Goal: Transaction & Acquisition: Purchase product/service

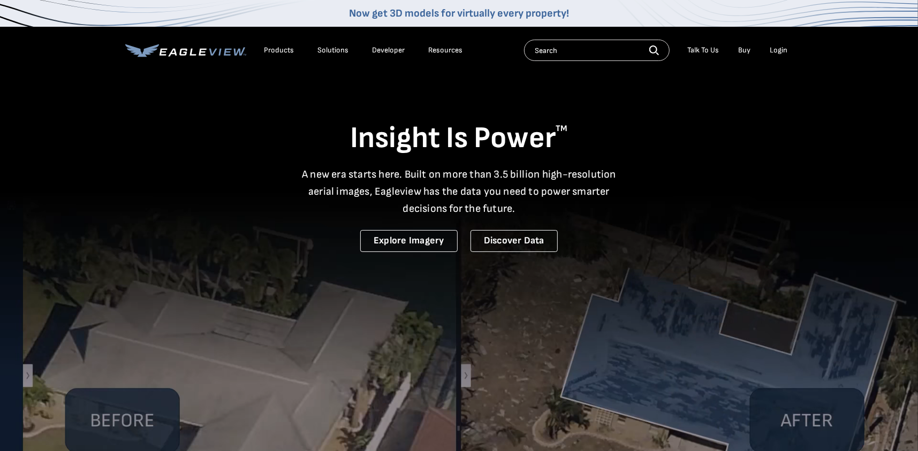
click at [781, 50] on div "Login" at bounding box center [780, 51] width 18 height 10
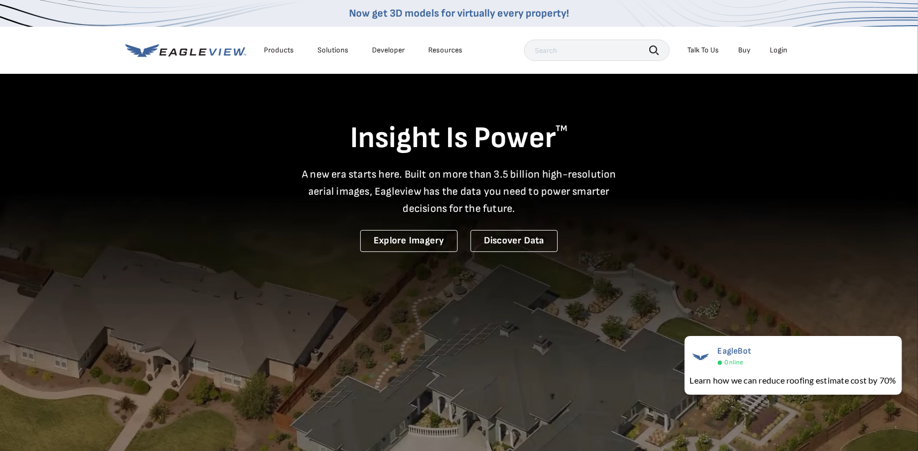
click at [776, 50] on div "Login" at bounding box center [780, 51] width 18 height 10
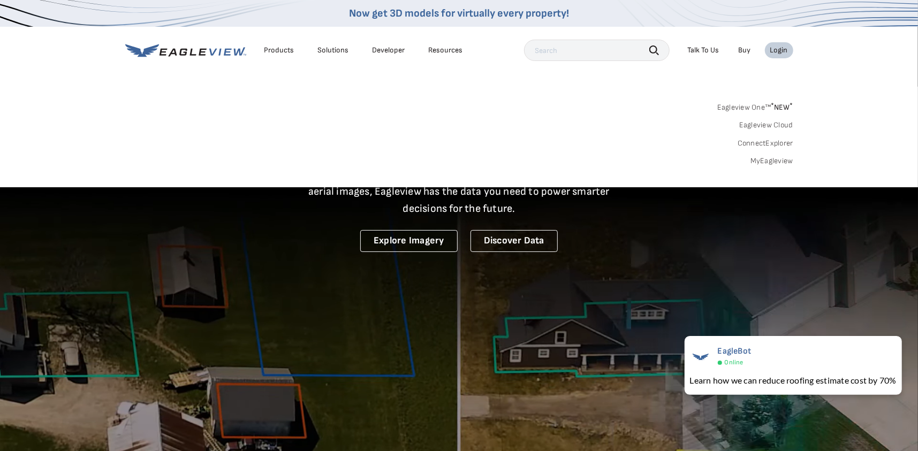
click at [772, 161] on link "MyEagleview" at bounding box center [772, 161] width 43 height 10
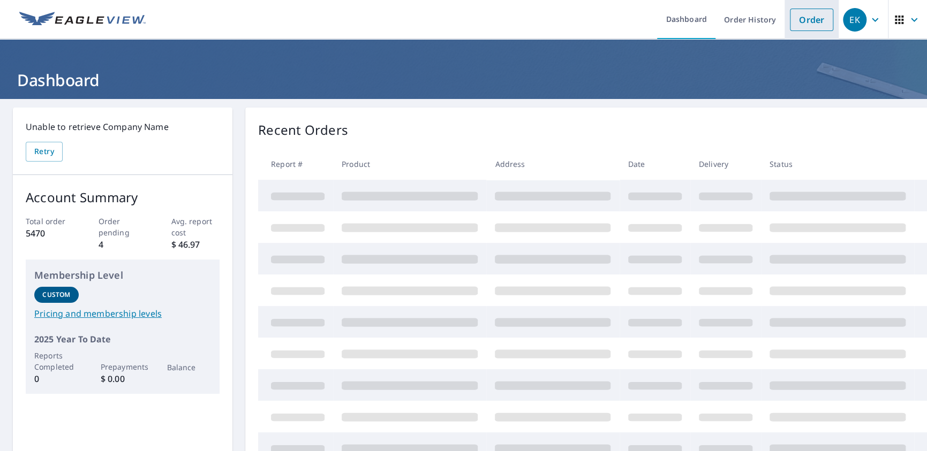
click at [806, 23] on link "Order" at bounding box center [811, 20] width 43 height 22
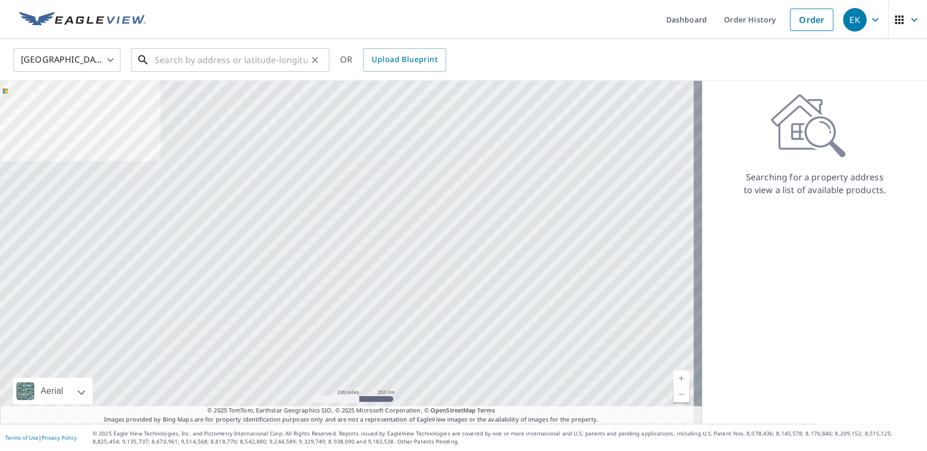
click at [180, 62] on input "text" at bounding box center [231, 60] width 153 height 30
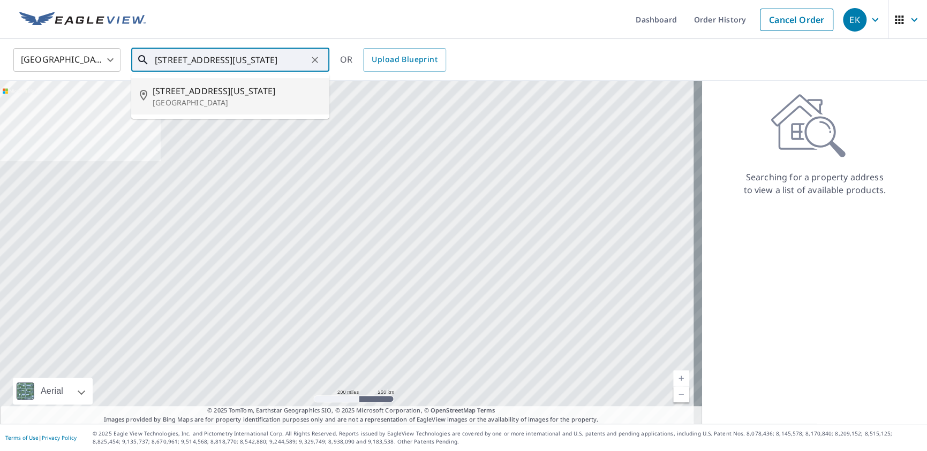
click at [187, 97] on p "[GEOGRAPHIC_DATA]" at bounding box center [237, 102] width 168 height 11
type input "[STREET_ADDRESS][US_STATE]"
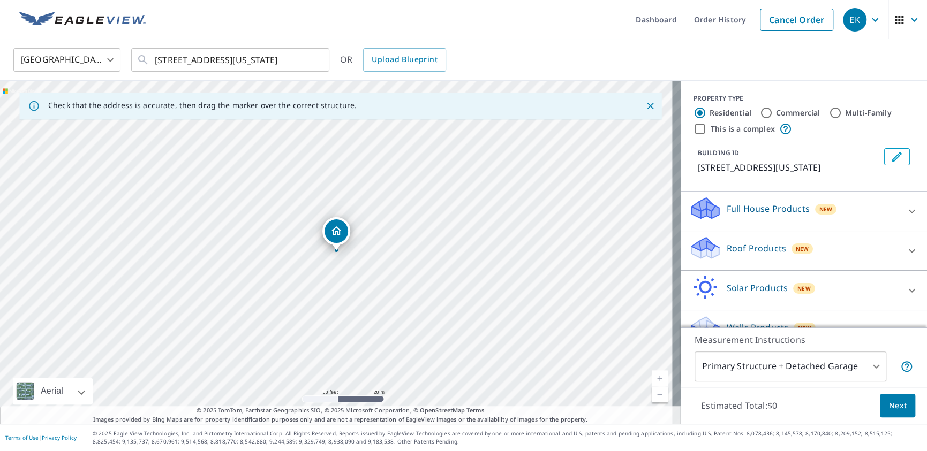
click at [761, 112] on input "Commercial" at bounding box center [766, 113] width 13 height 13
radio input "true"
type input "4"
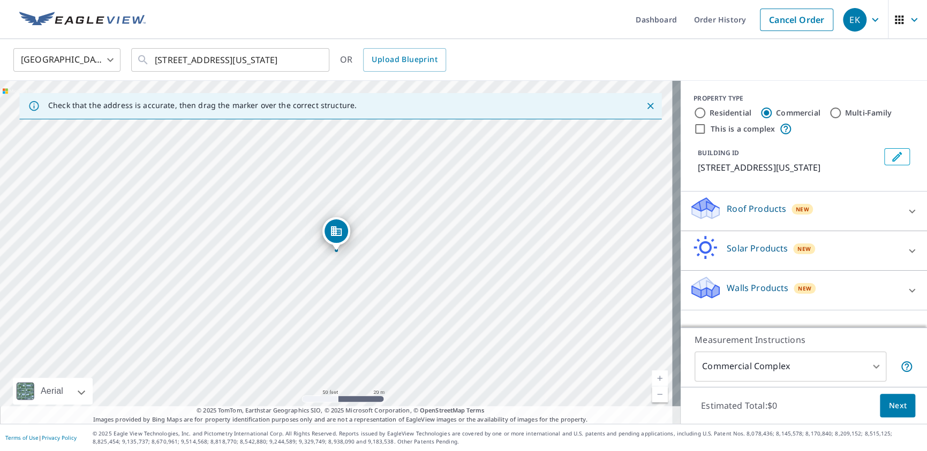
click at [693, 130] on input "This is a complex" at bounding box center [699, 129] width 13 height 13
checkbox input "true"
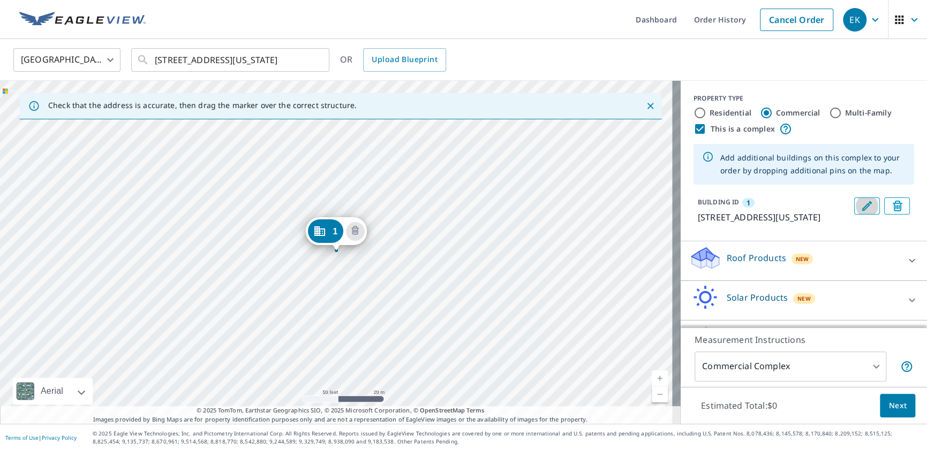
click at [860, 206] on icon "Edit building 1" at bounding box center [866, 206] width 13 height 13
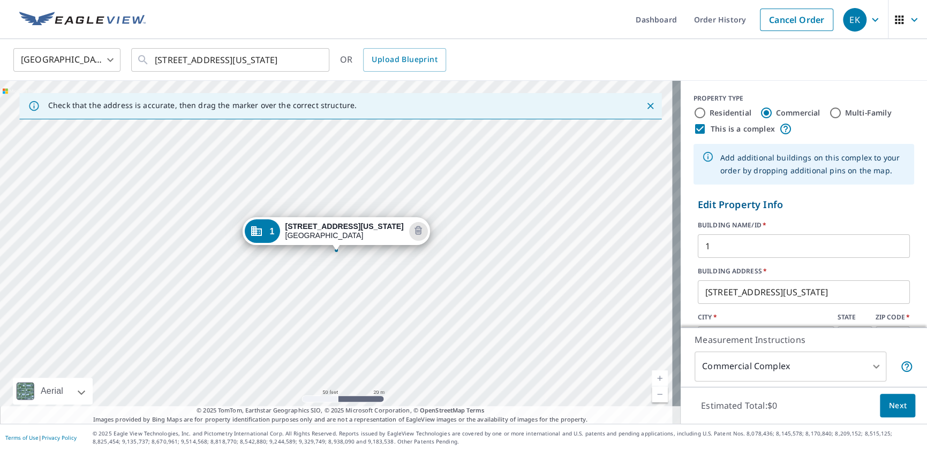
click at [712, 245] on input "1" at bounding box center [804, 246] width 212 height 30
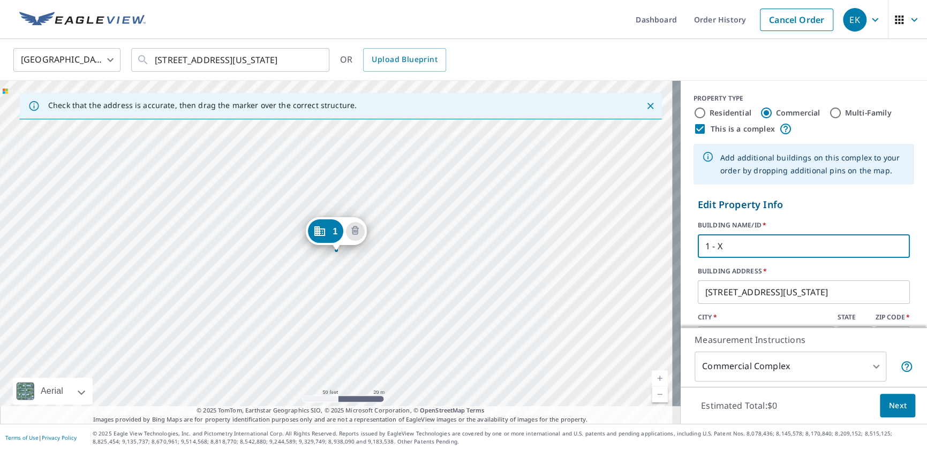
type input "1 - XL"
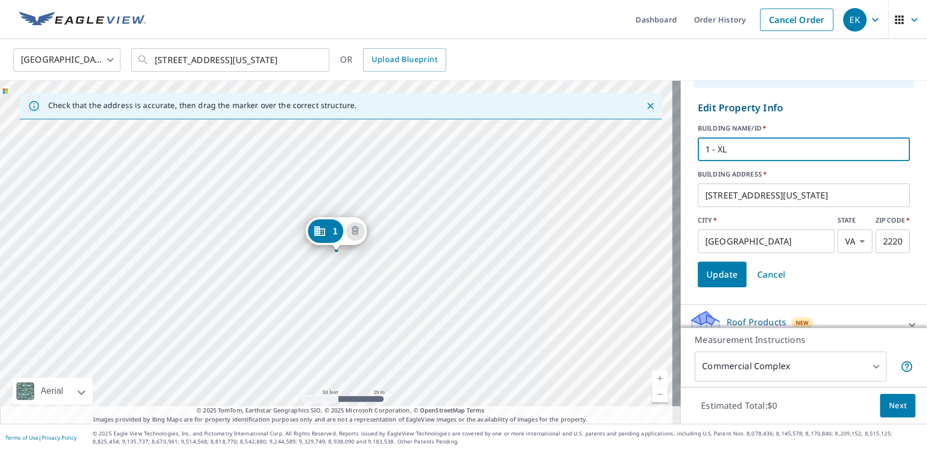
scroll to position [107, 0]
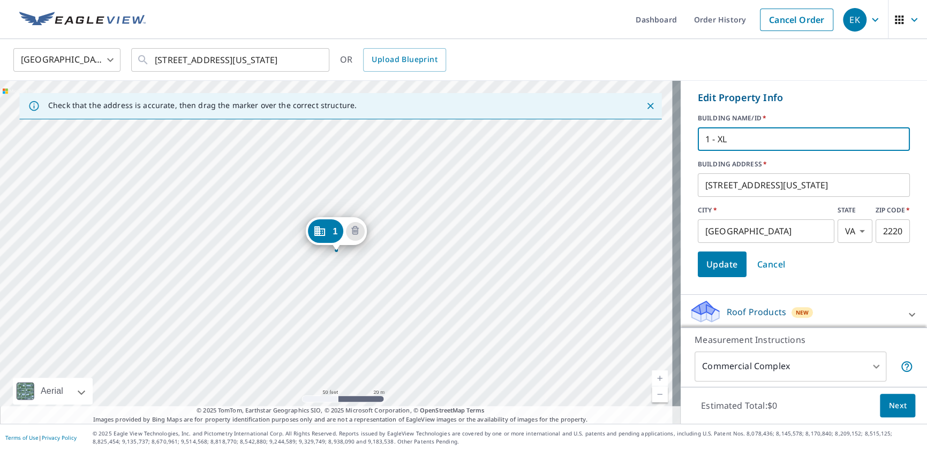
click at [717, 270] on span "Update" at bounding box center [722, 264] width 32 height 15
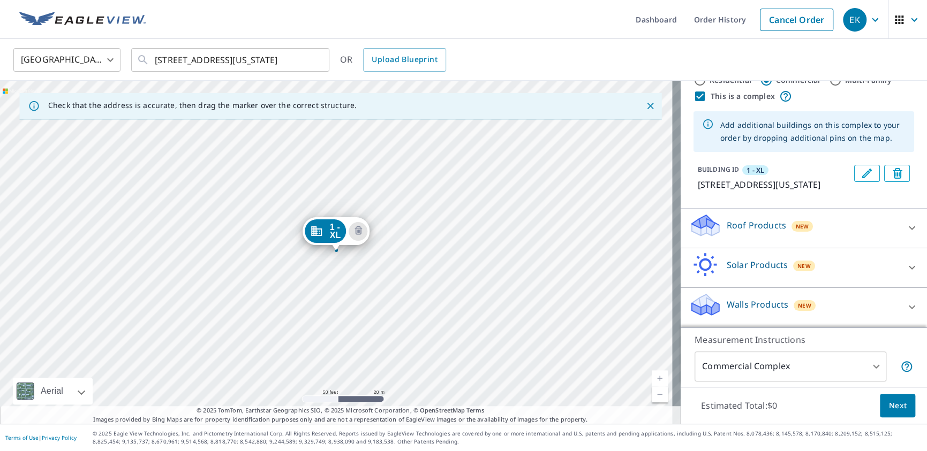
scroll to position [44, 0]
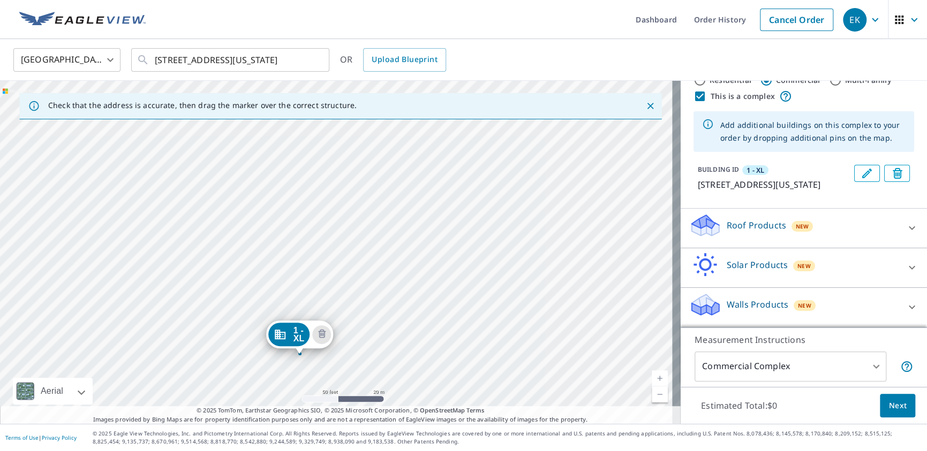
drag, startPoint x: 505, startPoint y: 253, endPoint x: 474, endPoint y: 348, distance: 99.6
click at [474, 348] on div "1 - XL [STREET_ADDRESS][US_STATE]" at bounding box center [340, 252] width 681 height 343
drag, startPoint x: 505, startPoint y: 185, endPoint x: 499, endPoint y: 201, distance: 17.3
click at [499, 201] on div "1 - XL [STREET_ADDRESS][US_STATE]" at bounding box center [340, 252] width 681 height 343
drag, startPoint x: 388, startPoint y: 356, endPoint x: 401, endPoint y: 210, distance: 146.3
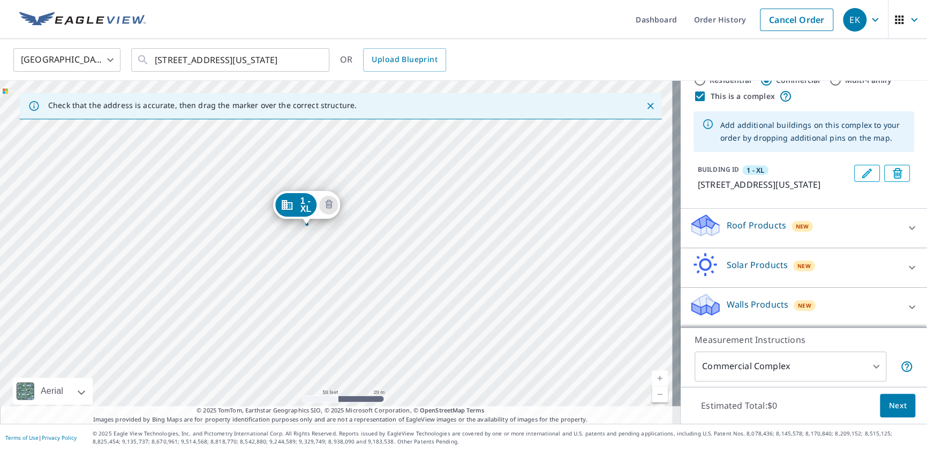
click at [401, 210] on div "1 - XL 3440 S Utah St Arlington, VA 22206" at bounding box center [340, 252] width 681 height 343
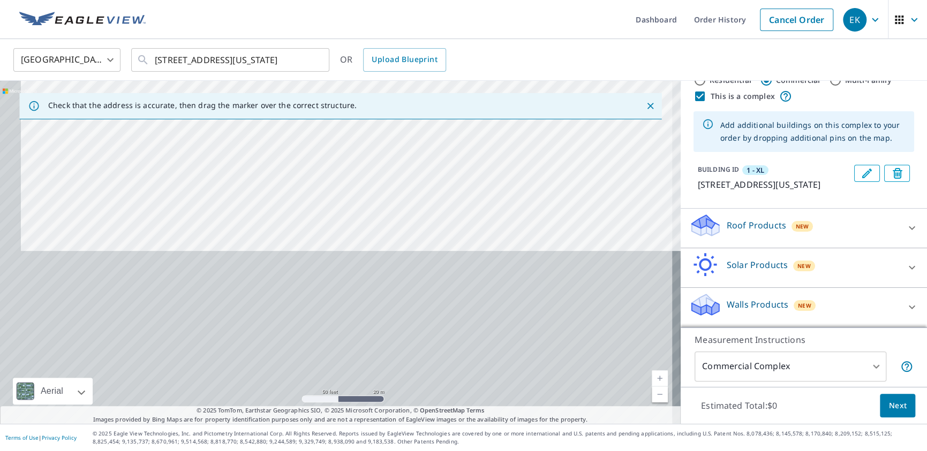
drag, startPoint x: 419, startPoint y: 353, endPoint x: 439, endPoint y: 168, distance: 186.9
click at [439, 168] on div "1 - XL 3440 S Utah St Arlington, VA 22206" at bounding box center [340, 252] width 681 height 343
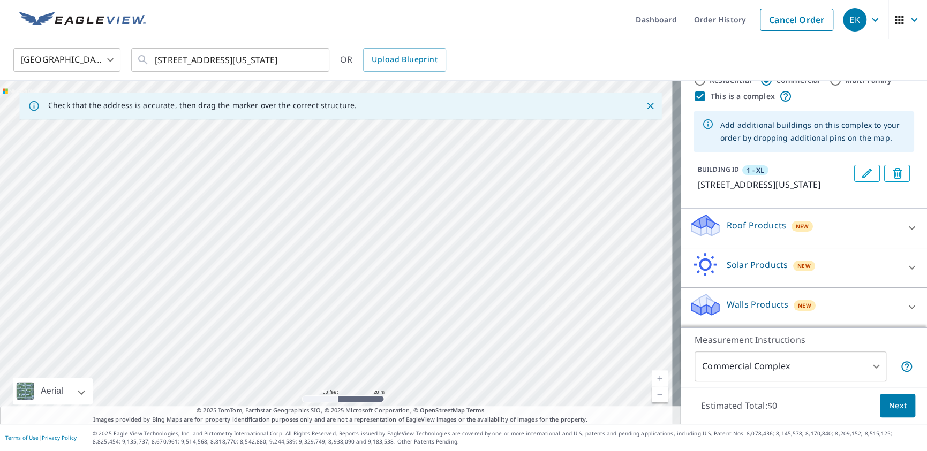
drag, startPoint x: 414, startPoint y: 367, endPoint x: 444, endPoint y: 201, distance: 168.7
click at [444, 201] on div "1 - XL 3440 S Utah St Arlington, VA 22206" at bounding box center [340, 252] width 681 height 343
drag, startPoint x: 430, startPoint y: 225, endPoint x: 413, endPoint y: 319, distance: 95.9
click at [413, 319] on div "1 - XL 3440 S Utah St Arlington, VA 22206" at bounding box center [340, 252] width 681 height 343
drag, startPoint x: 571, startPoint y: 182, endPoint x: 420, endPoint y: 286, distance: 183.6
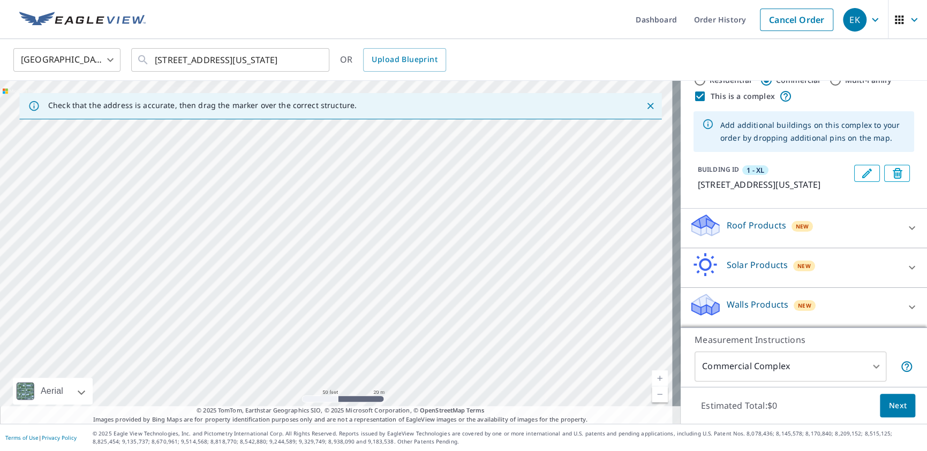
click at [420, 286] on div "1 - XL 3440 S Utah St Arlington, VA 22206" at bounding box center [340, 252] width 681 height 343
drag, startPoint x: 389, startPoint y: 292, endPoint x: 533, endPoint y: 131, distance: 216.2
click at [533, 131] on div "1 - XL 3440 S Utah St Arlington, VA 22206" at bounding box center [340, 252] width 681 height 343
drag, startPoint x: 513, startPoint y: 223, endPoint x: 387, endPoint y: 402, distance: 219.3
click at [387, 402] on div "1 - XL 3440 S Utah St Arlington, VA 22206" at bounding box center [340, 252] width 681 height 343
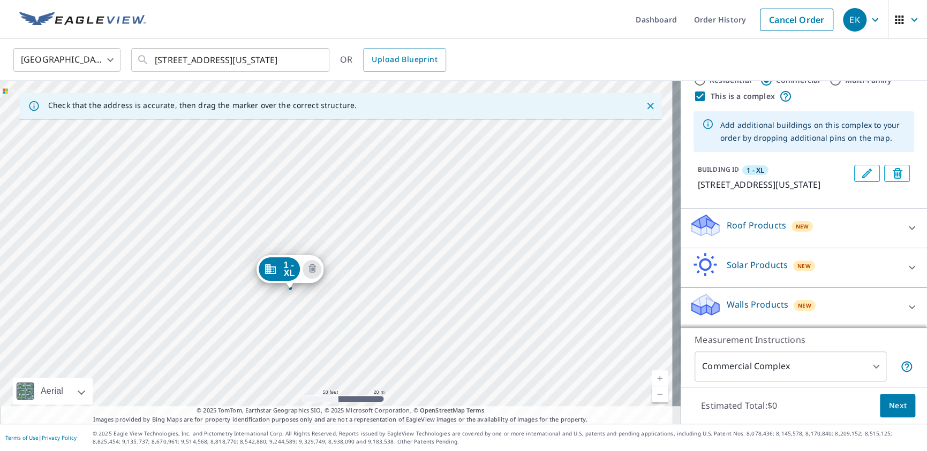
drag, startPoint x: 426, startPoint y: 203, endPoint x: 406, endPoint y: 379, distance: 176.3
click at [406, 379] on div "1 - XL 3440 S Utah St Arlington, VA 22206" at bounding box center [340, 252] width 681 height 343
drag, startPoint x: 558, startPoint y: 207, endPoint x: 484, endPoint y: 389, distance: 196.9
click at [484, 389] on div "1 - XL 3440 S Utah St Arlington, VA 22206" at bounding box center [340, 252] width 681 height 343
click at [342, 250] on div "1 - XL 3440 S Utah St Arlington, VA 22206" at bounding box center [340, 252] width 681 height 343
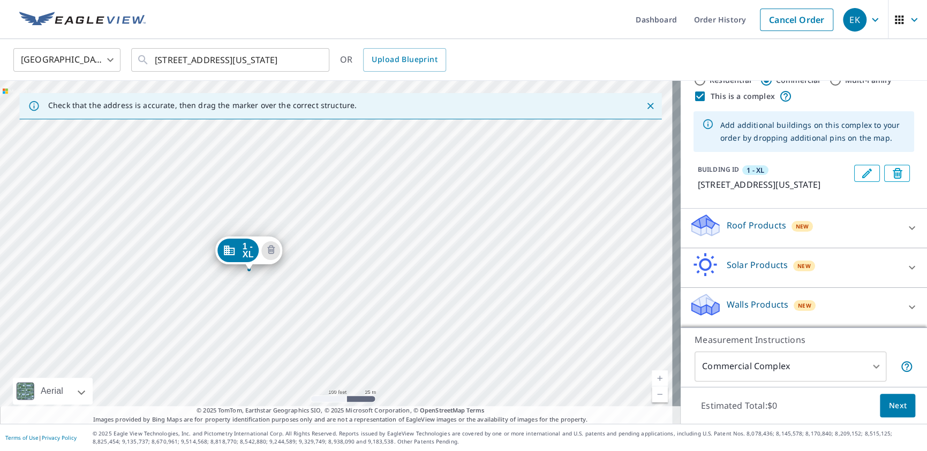
drag, startPoint x: 380, startPoint y: 313, endPoint x: 337, endPoint y: 211, distance: 110.7
click at [342, 214] on div "1 - XL 3440 S Utah St Arlington, VA 22206" at bounding box center [340, 252] width 681 height 343
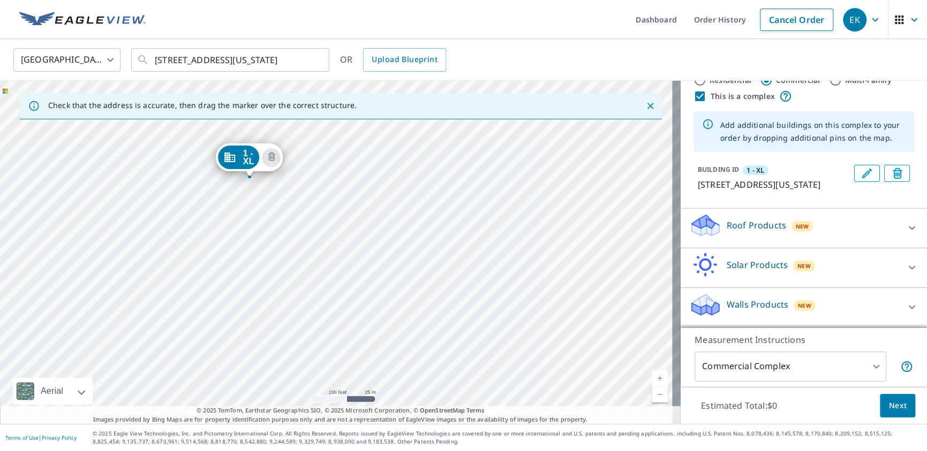
drag, startPoint x: 297, startPoint y: 276, endPoint x: 297, endPoint y: 266, distance: 10.7
click at [297, 266] on div "1 - XL 3440 S Utah St Arlington, VA 22206" at bounding box center [340, 252] width 681 height 343
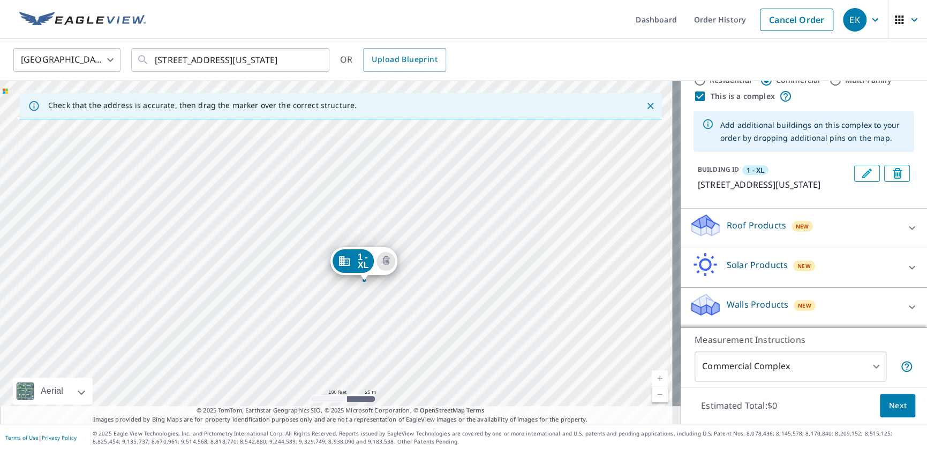
drag, startPoint x: 37, startPoint y: 253, endPoint x: 152, endPoint y: 357, distance: 154.7
click at [152, 357] on div "1 - XL 3440 S Utah St Arlington, VA 22206" at bounding box center [340, 252] width 681 height 343
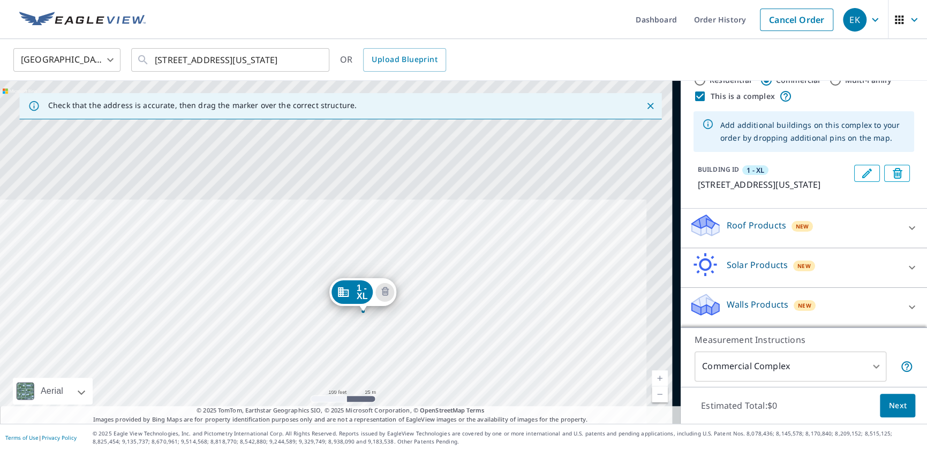
drag, startPoint x: 158, startPoint y: 306, endPoint x: 118, endPoint y: 405, distance: 106.6
click at [118, 405] on div "1 - XL 3440 S Utah St Arlington, VA 22206" at bounding box center [340, 252] width 681 height 343
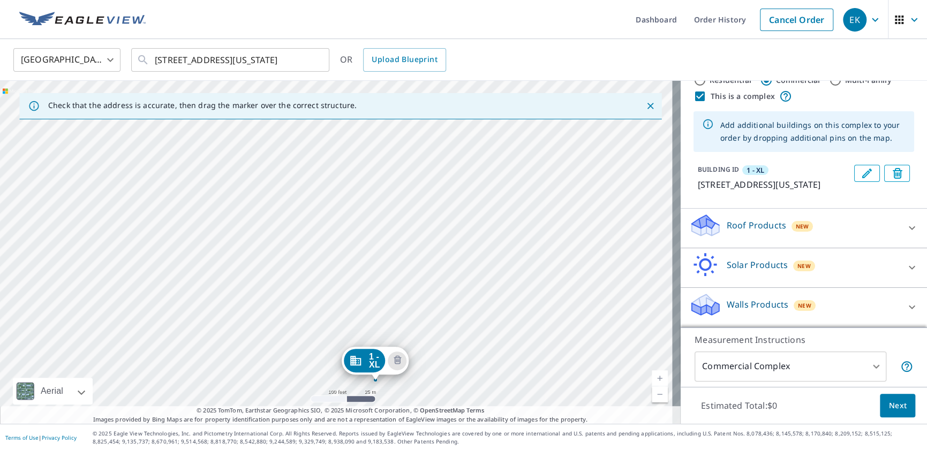
drag, startPoint x: 179, startPoint y: 236, endPoint x: 191, endPoint y: 304, distance: 69.6
click at [191, 304] on div "1 - XL 3440 S Utah St Arlington, VA 22206" at bounding box center [340, 252] width 681 height 343
drag, startPoint x: 176, startPoint y: 347, endPoint x: 222, endPoint y: 294, distance: 70.6
click at [222, 294] on div "1 - XL 3440 S Utah St Arlington, VA 22206" at bounding box center [340, 252] width 681 height 343
drag, startPoint x: 187, startPoint y: 338, endPoint x: 222, endPoint y: 320, distance: 39.3
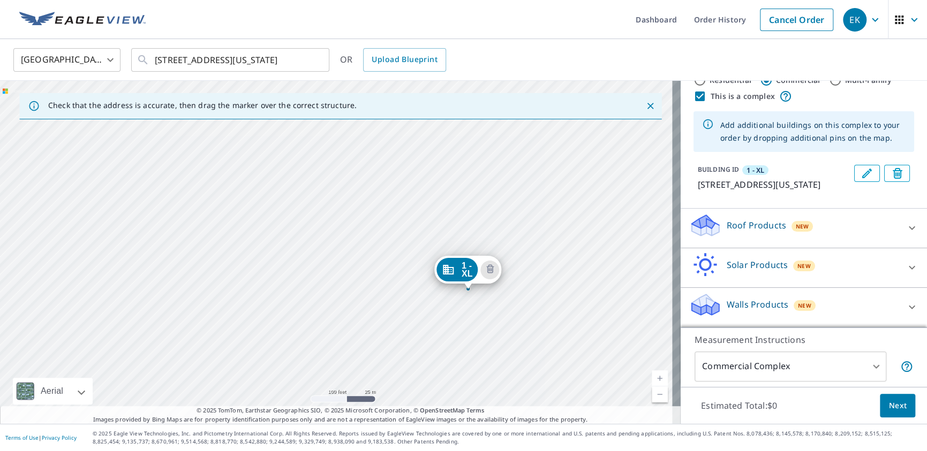
click at [222, 320] on div "1 - XL 3440 S Utah St Arlington, VA 22206" at bounding box center [340, 252] width 681 height 343
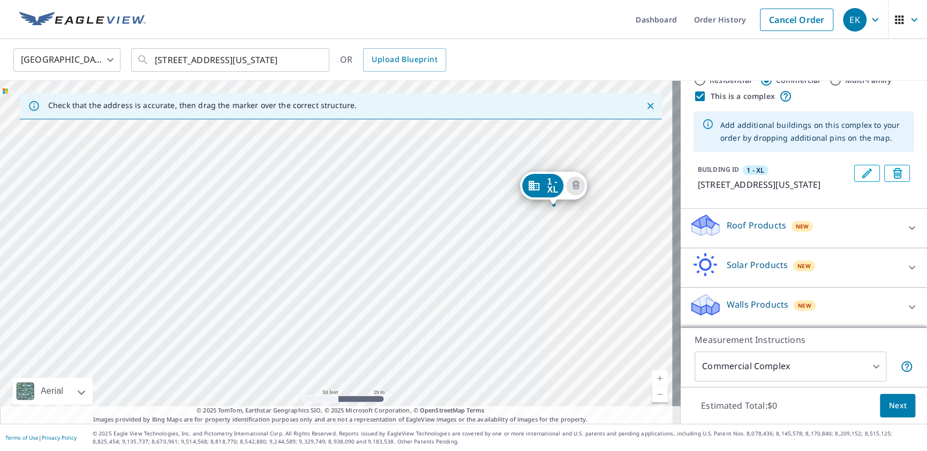
drag, startPoint x: 174, startPoint y: 367, endPoint x: 238, endPoint y: 355, distance: 65.3
click at [238, 355] on div "1 - XL 3440 S Utah St Arlington, VA 22206" at bounding box center [340, 252] width 681 height 343
drag, startPoint x: 129, startPoint y: 341, endPoint x: 242, endPoint y: 375, distance: 118.4
click at [242, 375] on div "1 - XL 3440 S Utah St Arlington, VA 22206" at bounding box center [340, 252] width 681 height 343
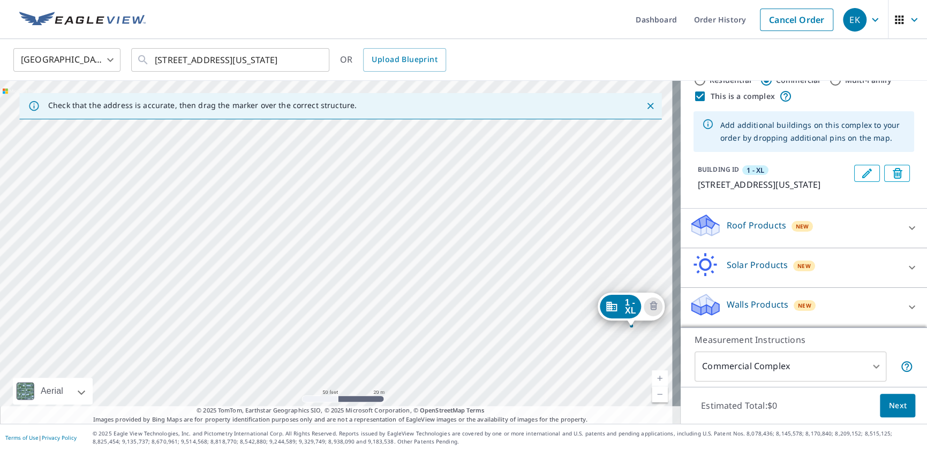
drag, startPoint x: 231, startPoint y: 255, endPoint x: 195, endPoint y: 342, distance: 94.4
click at [195, 342] on div "1 - XL 3440 S Utah St Arlington, VA 22206" at bounding box center [340, 252] width 681 height 343
drag, startPoint x: 224, startPoint y: 214, endPoint x: 240, endPoint y: 341, distance: 128.0
click at [240, 341] on div "1 - XL 3440 S Utah St Arlington, VA 22206" at bounding box center [340, 252] width 681 height 343
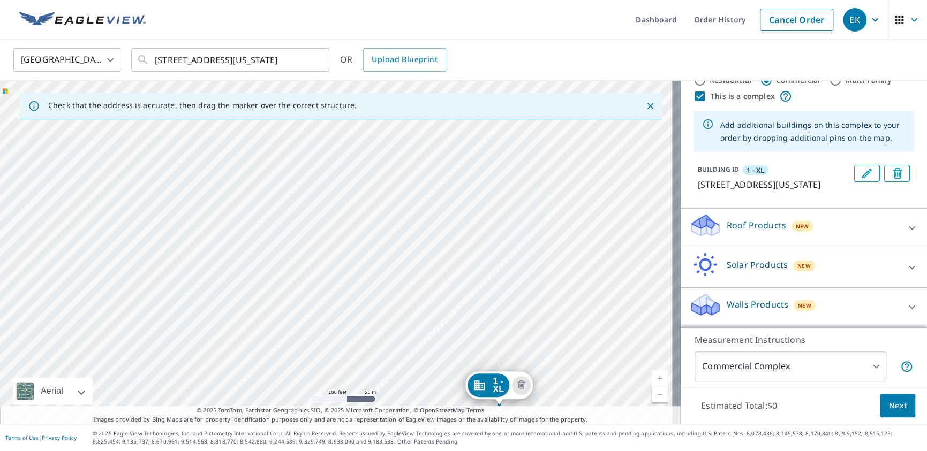
drag, startPoint x: 175, startPoint y: 294, endPoint x: 223, endPoint y: 318, distance: 53.9
click at [223, 319] on div "1 - XL 3440 S Utah St Arlington, VA 22206" at bounding box center [340, 252] width 681 height 343
drag, startPoint x: 129, startPoint y: 311, endPoint x: 187, endPoint y: 230, distance: 99.4
click at [187, 230] on div "1 - XL 3440 S Utah St Arlington, VA 22206" at bounding box center [340, 252] width 681 height 343
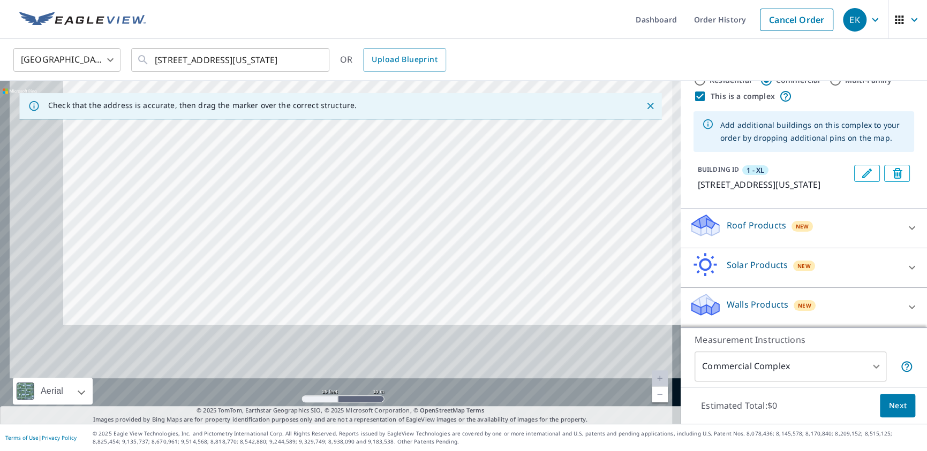
drag, startPoint x: 129, startPoint y: 348, endPoint x: 217, endPoint y: 212, distance: 162.0
click at [220, 209] on div "1 - XL 3440 S Utah St Arlington, VA 22206" at bounding box center [340, 252] width 681 height 343
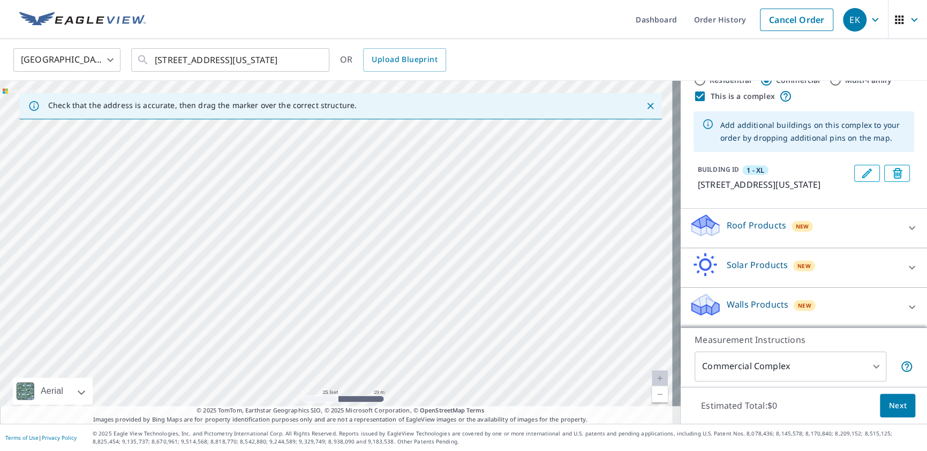
drag, startPoint x: 148, startPoint y: 256, endPoint x: 266, endPoint y: 382, distance: 172.0
click at [266, 382] on div "1 - XL 3440 S Utah St Arlington, VA 22206" at bounding box center [340, 252] width 681 height 343
drag, startPoint x: 251, startPoint y: 215, endPoint x: 182, endPoint y: 371, distance: 170.4
click at [182, 371] on div "1 - XL 3440 S Utah St Arlington, VA 22206" at bounding box center [340, 252] width 681 height 343
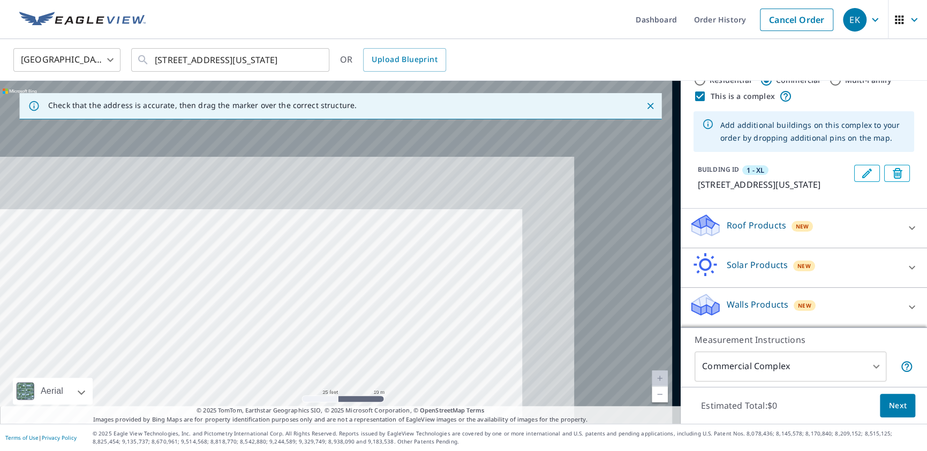
drag, startPoint x: 138, startPoint y: 338, endPoint x: 103, endPoint y: 380, distance: 54.4
click at [103, 380] on div "1 - XL 3440 S Utah St Arlington, VA 22206" at bounding box center [340, 252] width 681 height 343
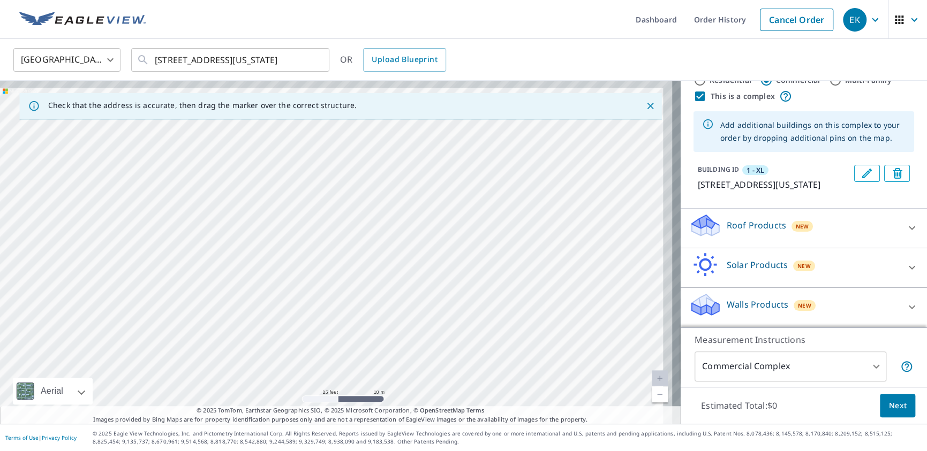
drag, startPoint x: 392, startPoint y: 289, endPoint x: 268, endPoint y: 397, distance: 165.1
click at [262, 404] on div "1 - XL 3440 S Utah St Arlington, VA 22206" at bounding box center [340, 252] width 681 height 343
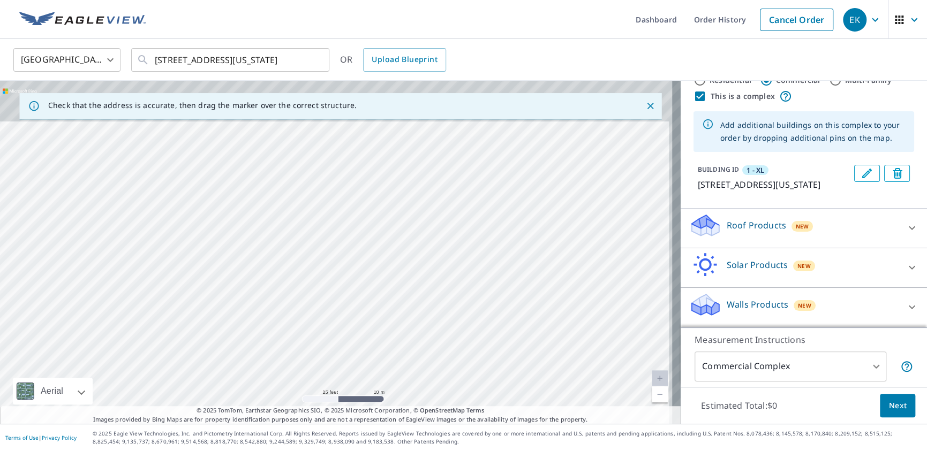
drag, startPoint x: 248, startPoint y: 240, endPoint x: 220, endPoint y: 395, distance: 156.8
click at [220, 395] on div "1 - XL 3440 S Utah St Arlington, VA 22206" at bounding box center [340, 252] width 681 height 343
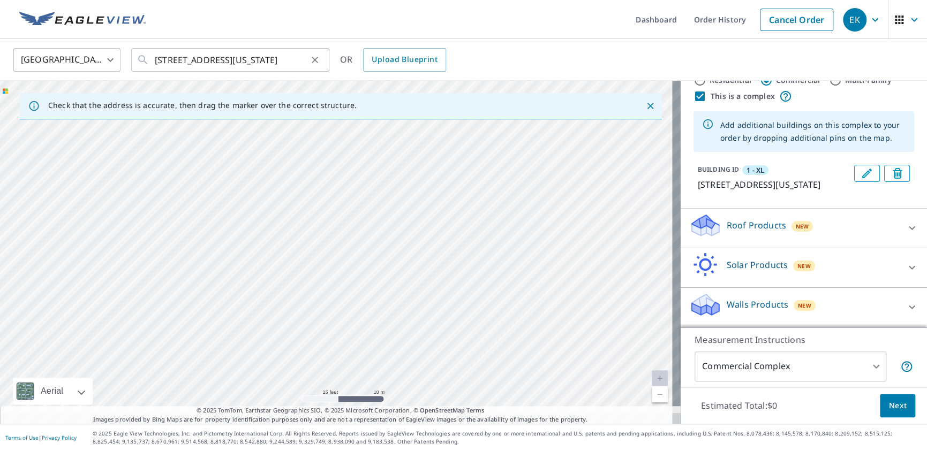
drag, startPoint x: 283, startPoint y: 255, endPoint x: 316, endPoint y: 51, distance: 206.2
click at [316, 51] on div "United States US ​ 3440 S Utah St Arlington, VA 22206 ​ OR Upload Blueprint Che…" at bounding box center [463, 231] width 927 height 385
drag, startPoint x: 288, startPoint y: 153, endPoint x: 293, endPoint y: 148, distance: 7.6
click at [289, 152] on div "1 - XL 3440 S Utah St Arlington, VA 22206" at bounding box center [340, 252] width 681 height 343
drag, startPoint x: 218, startPoint y: 239, endPoint x: 232, endPoint y: 189, distance: 52.1
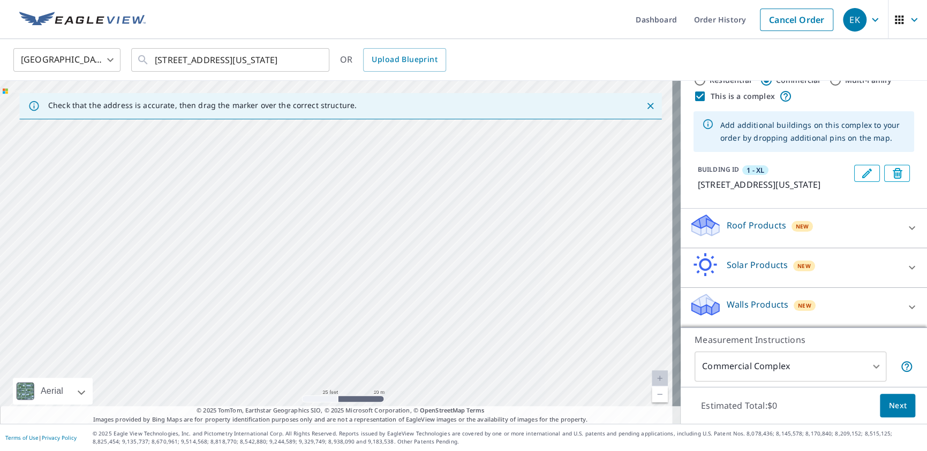
click at [232, 189] on div "1 - XL 3440 S Utah St Arlington, VA 22206" at bounding box center [340, 252] width 681 height 343
click at [172, 55] on input "3440 S Utah St Arlington, VA 22206" at bounding box center [231, 60] width 153 height 30
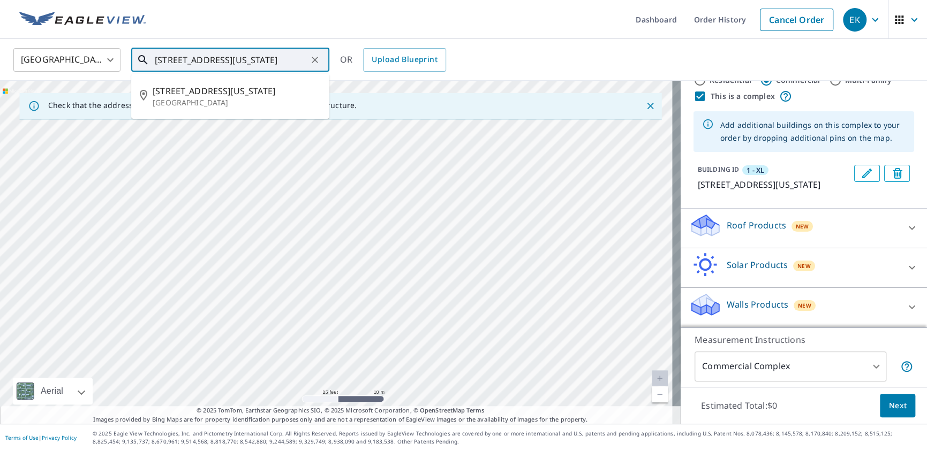
drag, startPoint x: 173, startPoint y: 57, endPoint x: 145, endPoint y: 56, distance: 28.4
click at [145, 56] on div "3440 S Utah St Arlington, VA 22206 ​" at bounding box center [230, 60] width 198 height 24
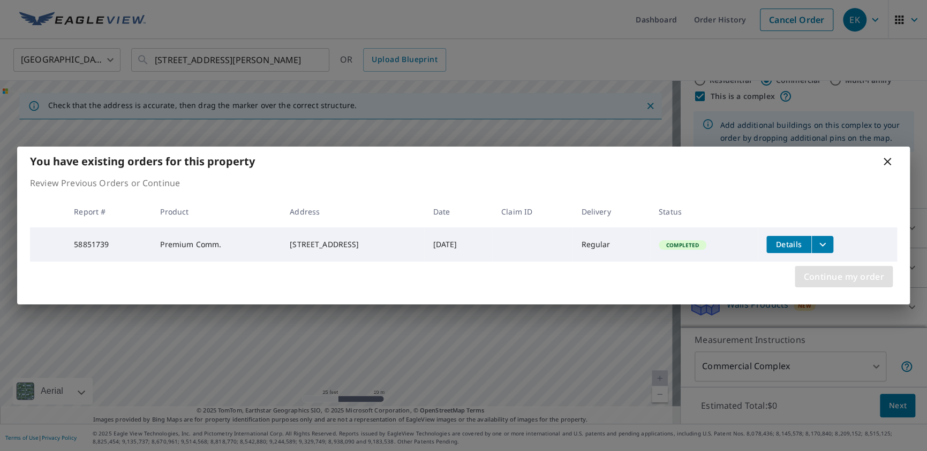
click at [835, 280] on span "Continue my order" at bounding box center [843, 276] width 81 height 15
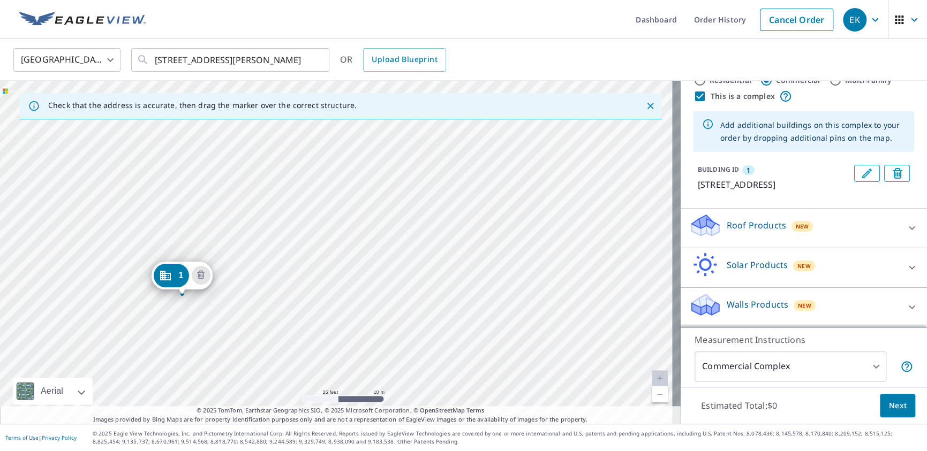
drag, startPoint x: 230, startPoint y: 245, endPoint x: 265, endPoint y: 281, distance: 50.0
click at [265, 281] on div "1 3601 S Wakefield St Arlington, VA 22206" at bounding box center [340, 252] width 681 height 343
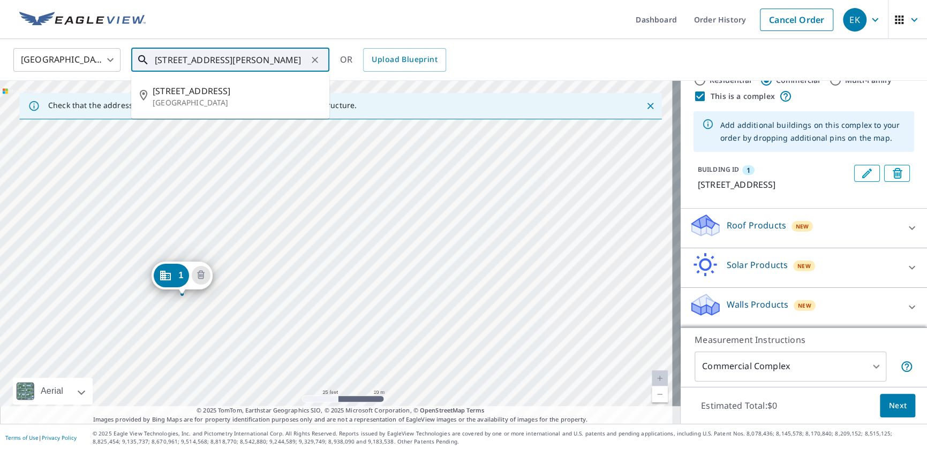
click at [170, 55] on input "3601 S wAKEFIELD sTREET Arlington, VA 22206" at bounding box center [231, 60] width 153 height 30
drag, startPoint x: 181, startPoint y: 56, endPoint x: 176, endPoint y: 59, distance: 5.8
click at [181, 56] on input "3601 S wAKEFIELD sTREET Arlington, VA 22206" at bounding box center [231, 60] width 153 height 30
drag, startPoint x: 156, startPoint y: 58, endPoint x: 376, endPoint y: 59, distance: 220.1
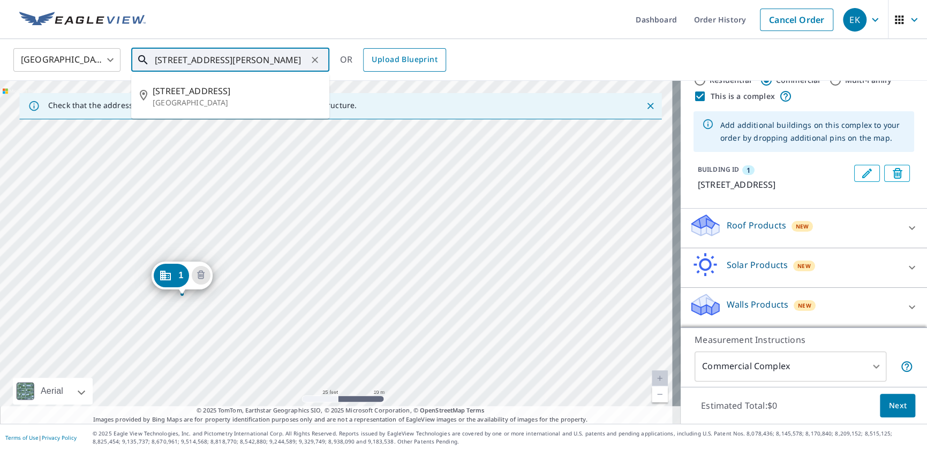
click at [376, 59] on div "United States US ​ 3601 S wAKEFIELD sTREET Arlington, VA 22206 ​ 3601 S Wakefie…" at bounding box center [459, 59] width 909 height 25
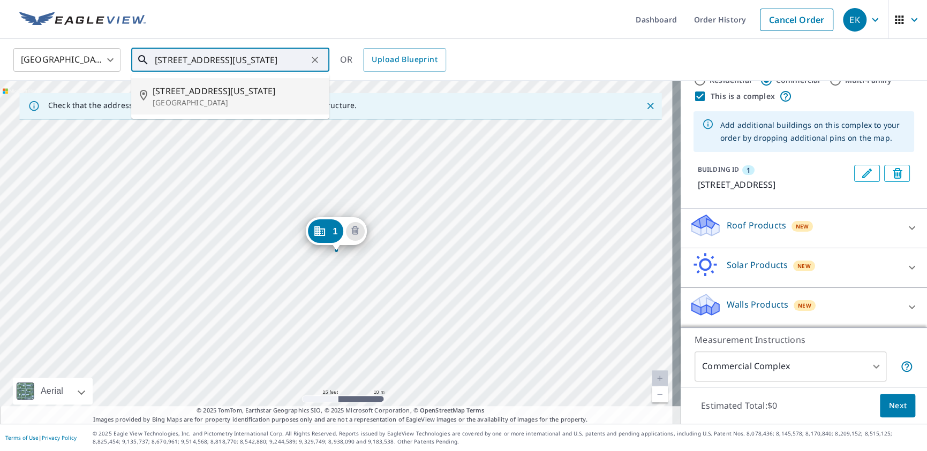
click at [204, 101] on p "Arlington, VA 22206" at bounding box center [237, 102] width 168 height 11
type input "3440 S Utah St Arlington, VA 22206"
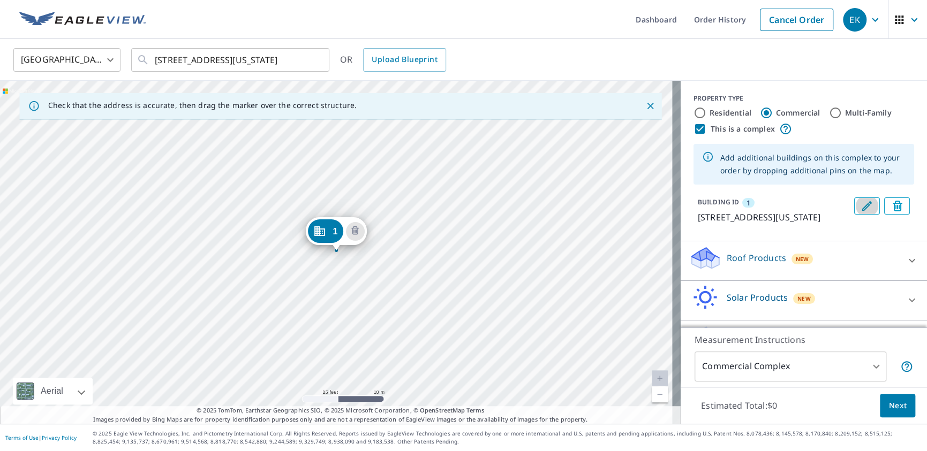
click at [860, 205] on icon "Edit building 1" at bounding box center [866, 206] width 13 height 13
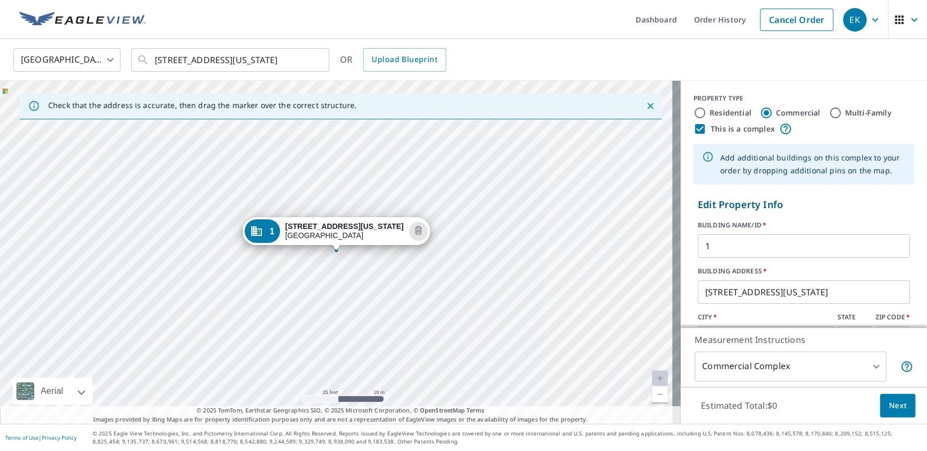
click at [716, 251] on input "1" at bounding box center [804, 246] width 212 height 30
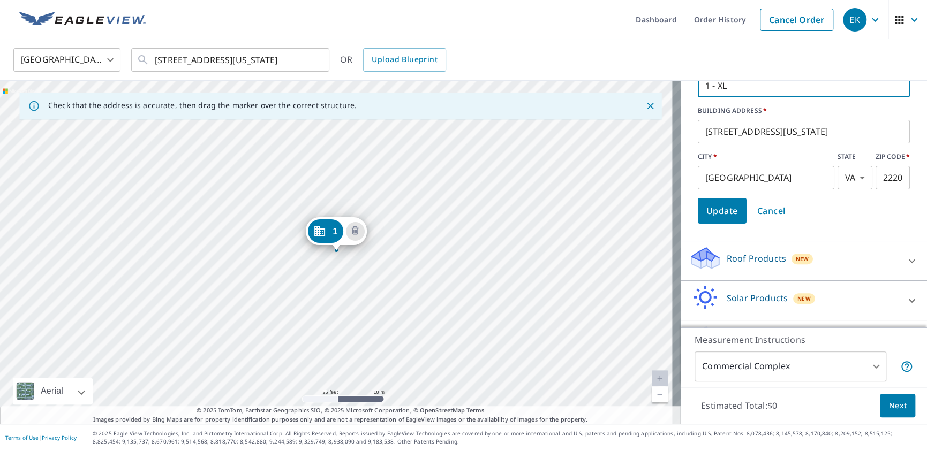
type input "1 - XL"
click at [707, 211] on span "Update" at bounding box center [722, 210] width 32 height 15
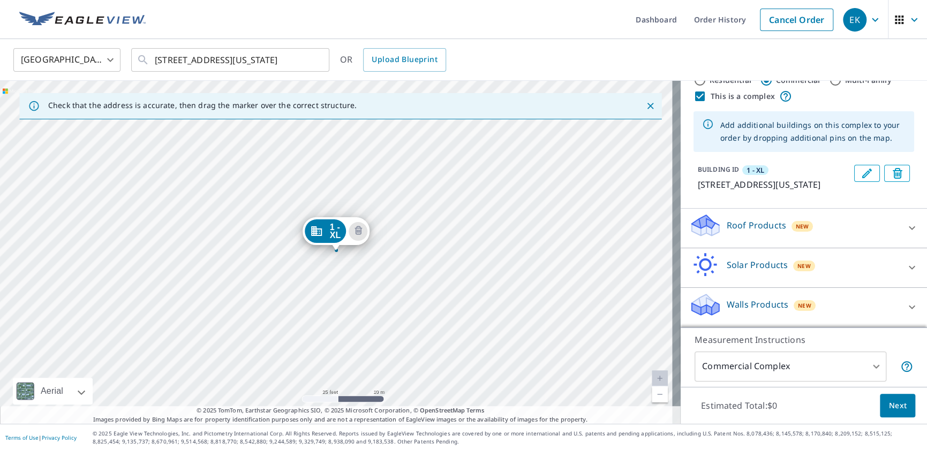
scroll to position [44, 0]
drag, startPoint x: 197, startPoint y: 313, endPoint x: 271, endPoint y: 248, distance: 98.3
click at [271, 248] on div "1 - XL 3440 S Utah St Arlington, VA 22206" at bounding box center [340, 252] width 681 height 343
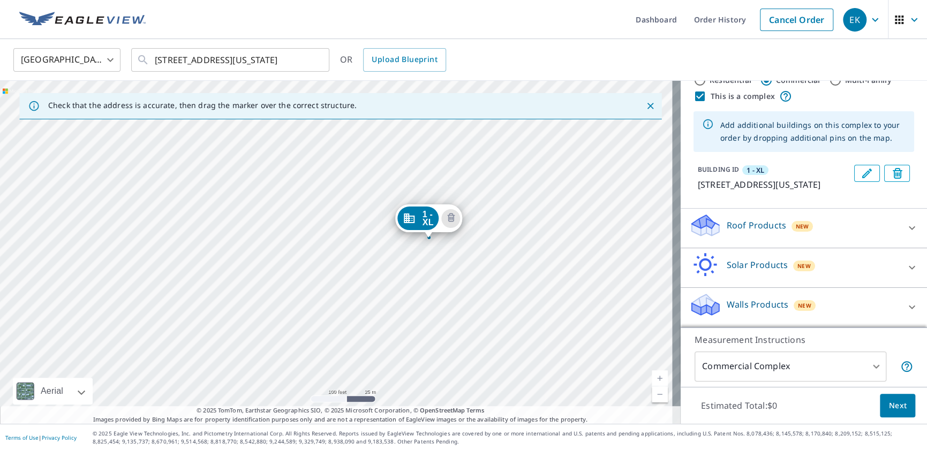
drag, startPoint x: 147, startPoint y: 304, endPoint x: 269, endPoint y: 311, distance: 122.3
click at [269, 311] on div "1 - XL 3440 S Utah St Arlington, VA 22206" at bounding box center [340, 252] width 681 height 343
drag, startPoint x: 217, startPoint y: 324, endPoint x: 246, endPoint y: 209, distance: 118.7
click at [246, 215] on div "1 - XL 3440 S Utah St Arlington, VA 22206" at bounding box center [340, 252] width 681 height 343
click at [127, 269] on div "1 - XL 3440 S Utah St Arlington, VA 22206" at bounding box center [340, 252] width 681 height 343
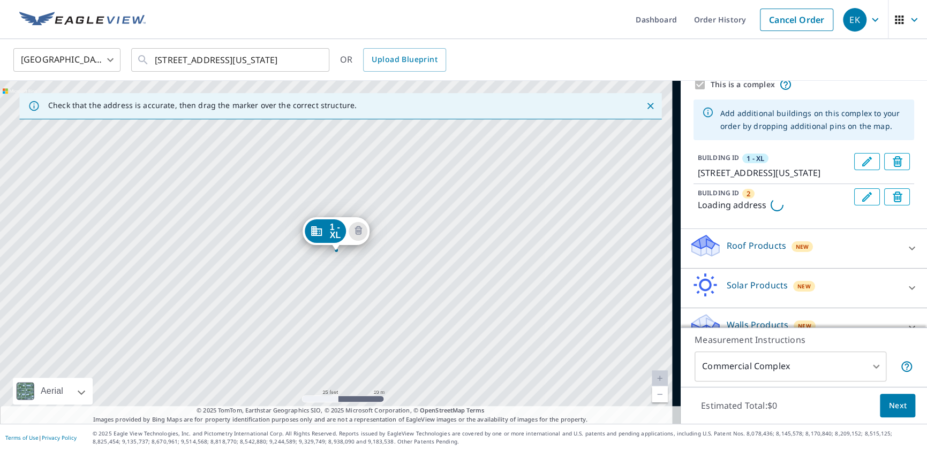
scroll to position [92, 0]
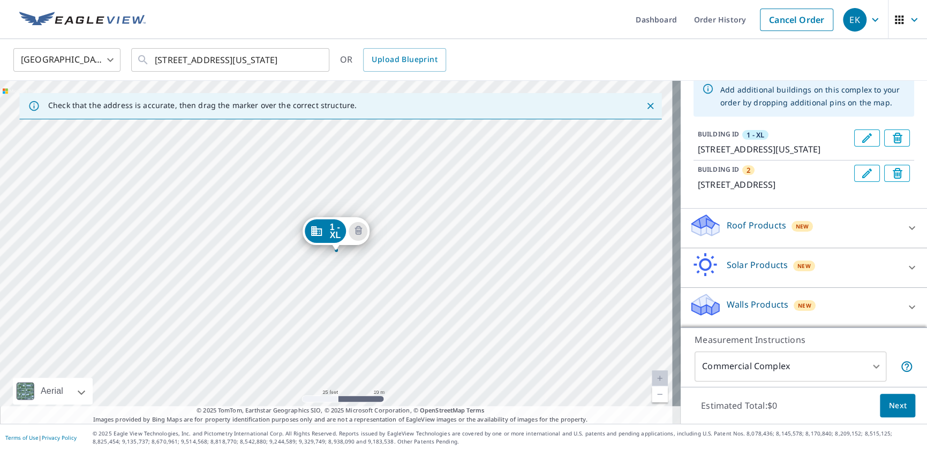
click at [860, 167] on icon "Edit building 2" at bounding box center [866, 173] width 13 height 13
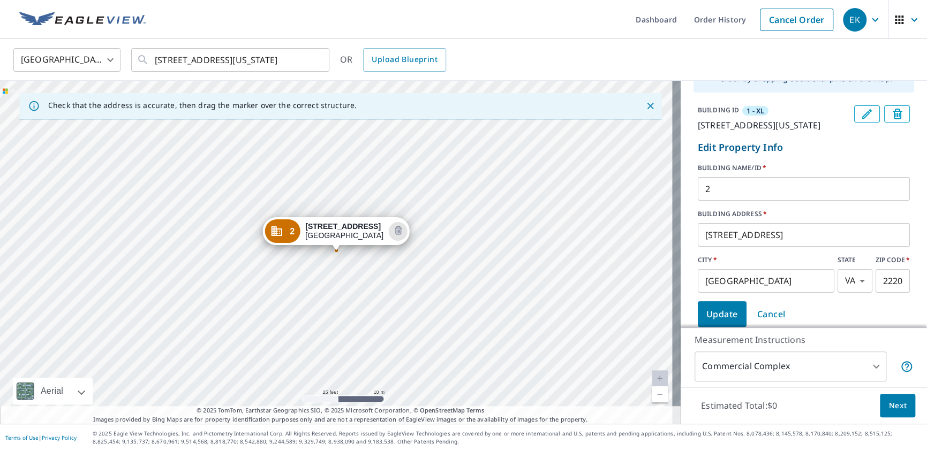
click at [715, 201] on input "2" at bounding box center [804, 189] width 212 height 30
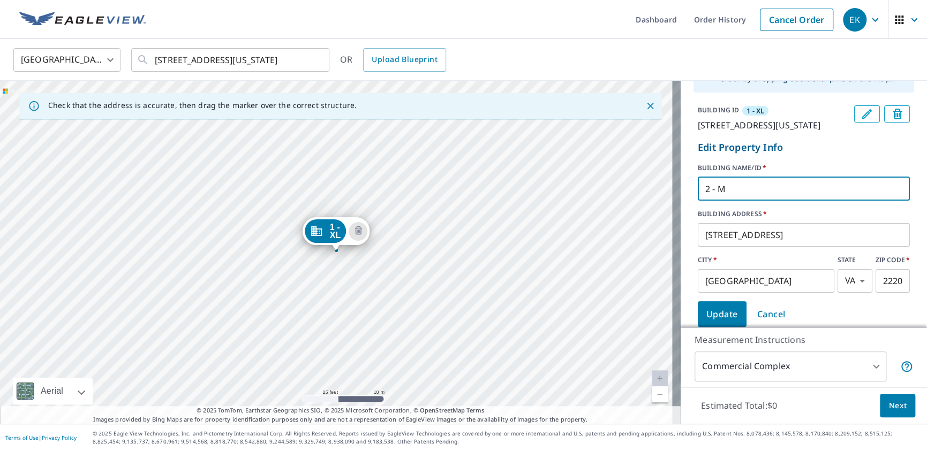
type input "2 - M"
click at [706, 321] on span "Update" at bounding box center [722, 314] width 32 height 15
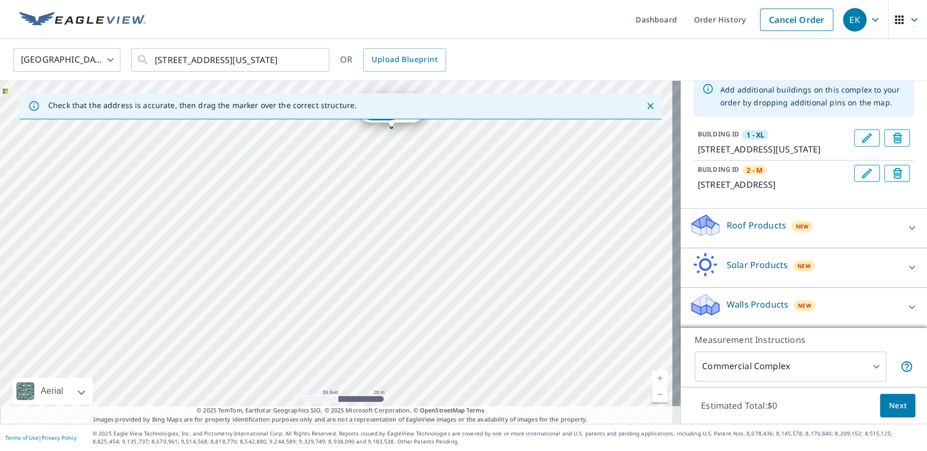
drag, startPoint x: 120, startPoint y: 269, endPoint x: 260, endPoint y: 176, distance: 167.8
click at [262, 173] on div "2 - M 3601 S Wakefield St Arlington, VA 22206 1 - XL 3440 S Utah St Arlington, …" at bounding box center [340, 252] width 681 height 343
drag, startPoint x: 115, startPoint y: 311, endPoint x: 201, endPoint y: 280, distance: 91.6
click at [199, 278] on div "2 - M 3601 S Wakefield St Arlington, VA 22206 1 - XL 3440 S Utah St Arlington, …" at bounding box center [340, 252] width 681 height 343
click at [143, 338] on div "2 - M 3601 S Wakefield St Arlington, VA 22206 1 - XL 3440 S Utah St Arlington, …" at bounding box center [340, 252] width 681 height 343
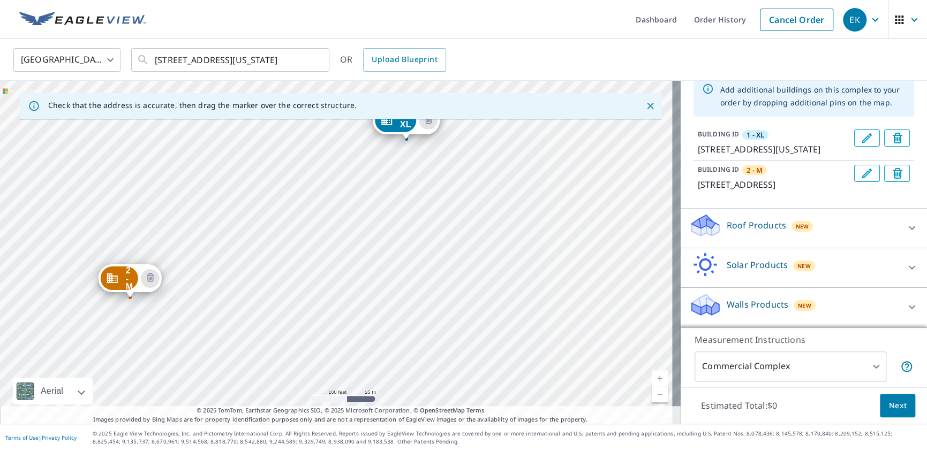
click at [143, 338] on div "2 - M 3601 S Wakefield St Arlington, VA 22206 1 - XL 3440 S Utah St Arlington, …" at bounding box center [340, 252] width 681 height 343
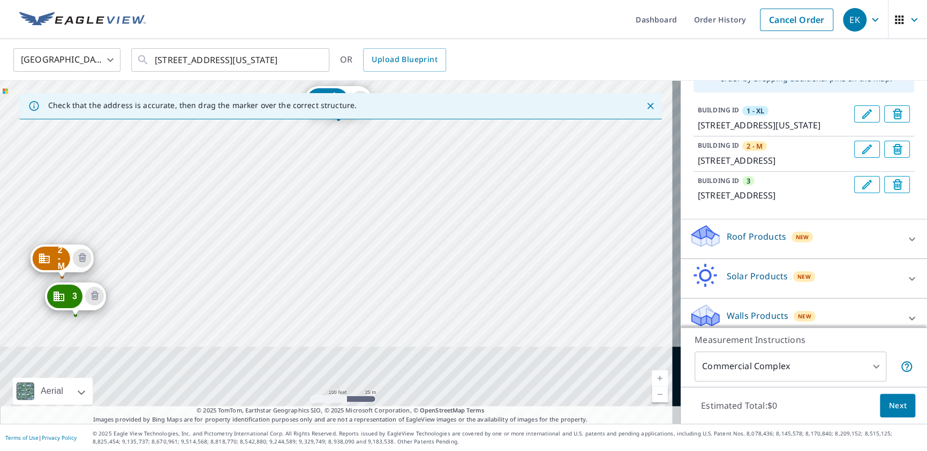
drag, startPoint x: 274, startPoint y: 347, endPoint x: 275, endPoint y: 214, distance: 133.3
click at [275, 214] on div "2 - M 3601 S Wakefield St Arlington, VA 22206 3 4518 36th St S Arlington, VA 22…" at bounding box center [340, 252] width 681 height 343
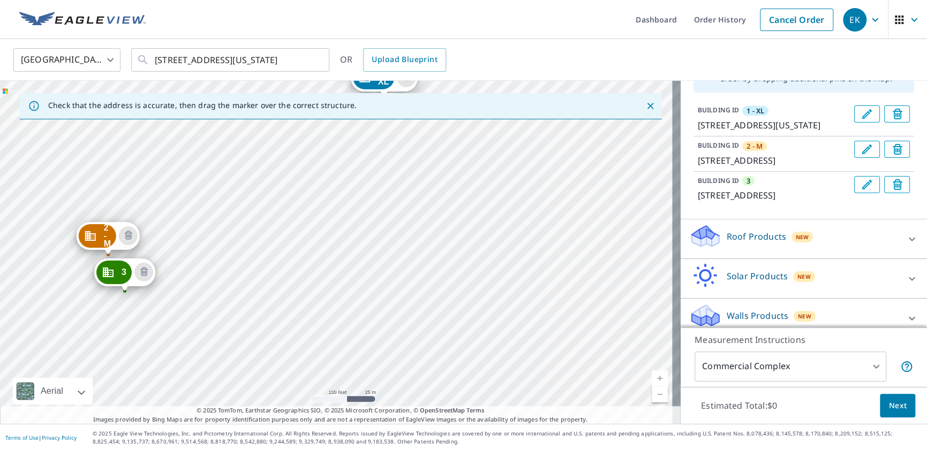
click at [209, 172] on div "2 - M 3601 S Wakefield St Arlington, VA 22206 3 4518 36th St S Arlington, VA 22…" at bounding box center [340, 252] width 681 height 343
drag, startPoint x: 112, startPoint y: 270, endPoint x: 104, endPoint y: 281, distance: 13.0
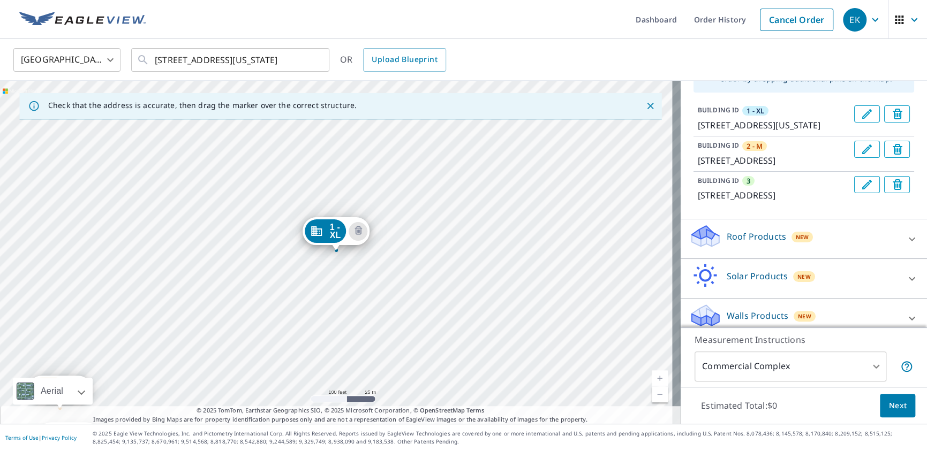
click at [860, 191] on icon "Edit building 3" at bounding box center [866, 184] width 13 height 13
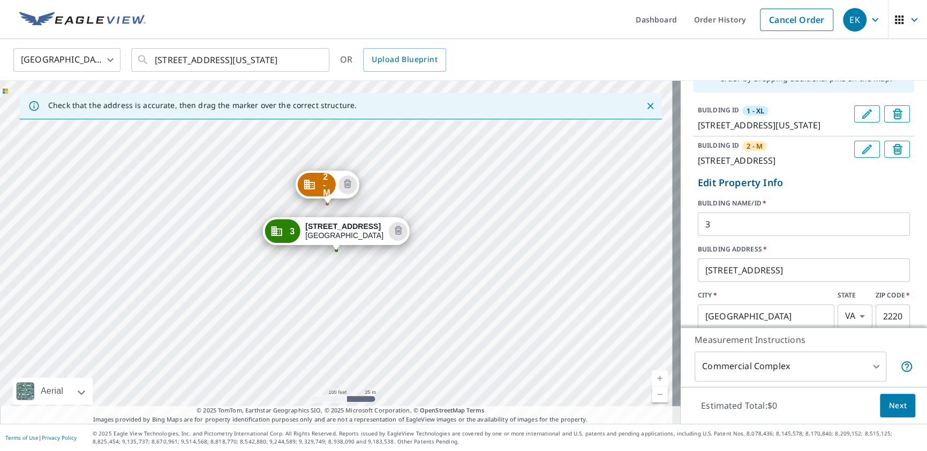
click at [726, 239] on input "3" at bounding box center [804, 224] width 212 height 30
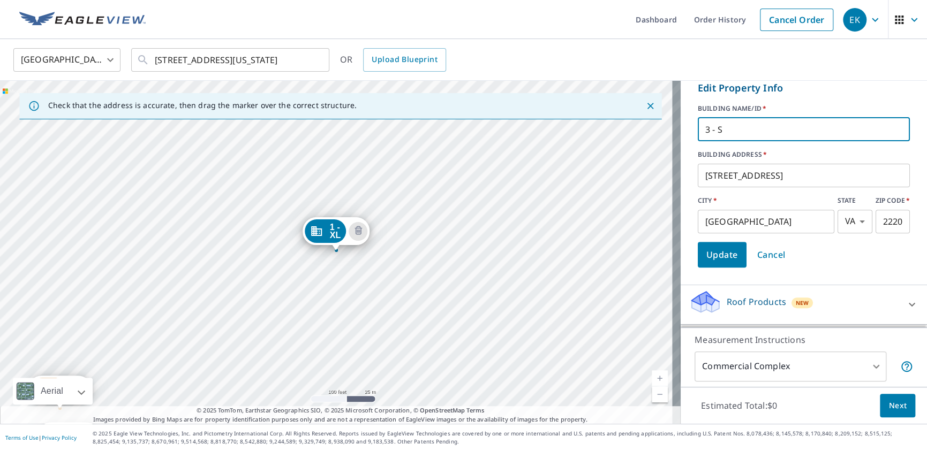
type input "3 - S"
click at [711, 262] on span "Update" at bounding box center [722, 254] width 32 height 15
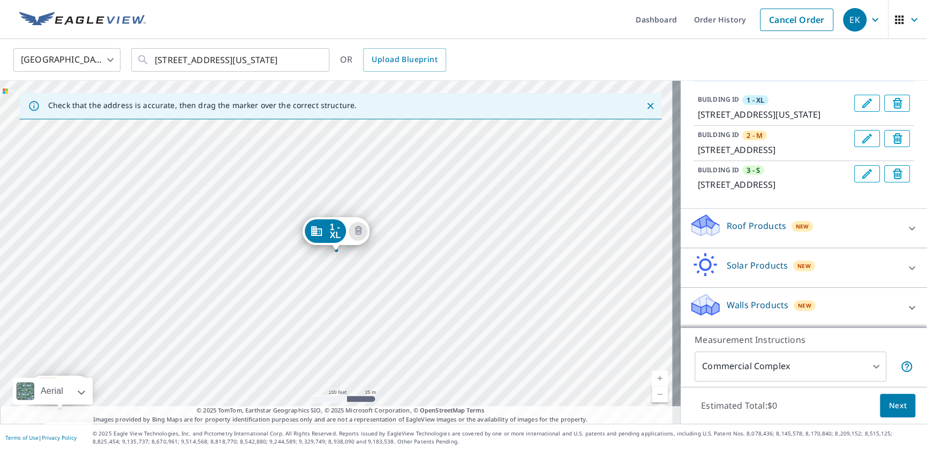
scroll to position [140, 0]
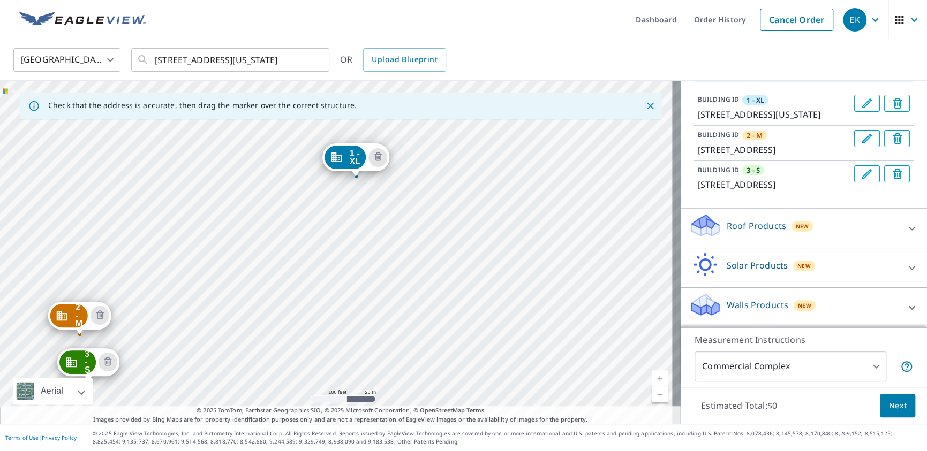
drag, startPoint x: 224, startPoint y: 345, endPoint x: 244, endPoint y: 271, distance: 76.5
click at [244, 271] on div "2 - M 3601 S Wakefield St Arlington, VA 22206 3 - S 4516 36th St S Arlington, V…" at bounding box center [340, 252] width 681 height 343
click at [225, 321] on div "2 - M 3601 S Wakefield St Arlington, VA 22206 3 - S 4516 36th St S Arlington, V…" at bounding box center [340, 252] width 681 height 343
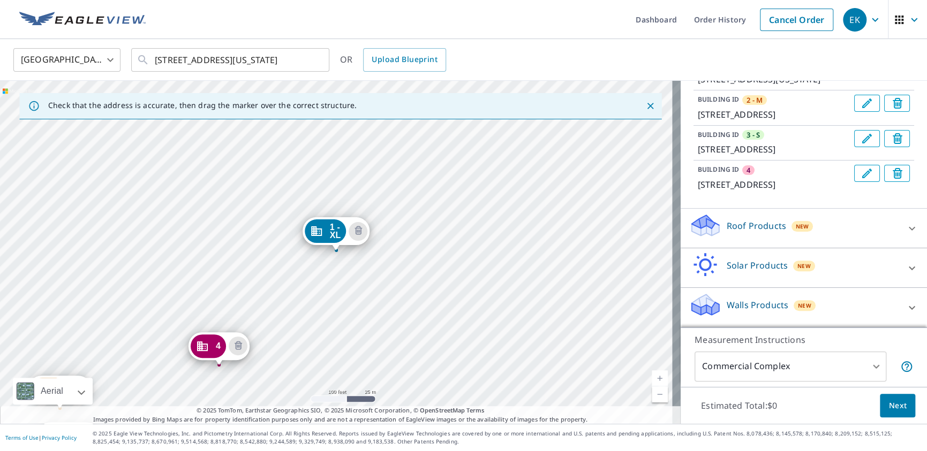
drag, startPoint x: 210, startPoint y: 384, endPoint x: 224, endPoint y: 357, distance: 30.4
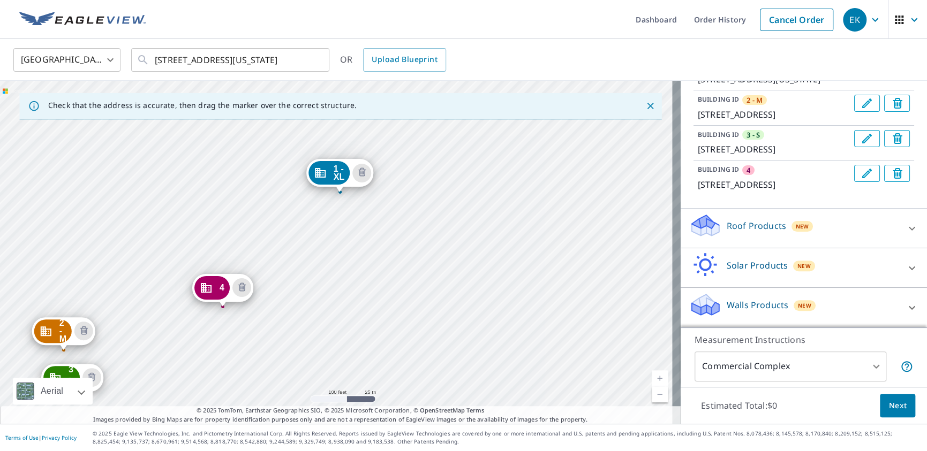
drag, startPoint x: 150, startPoint y: 356, endPoint x: 154, endPoint y: 297, distance: 58.5
click at [154, 297] on div "2 - M 3601 S Wakefield St Arlington, VA 22206 3 - S 4516 36th St S Arlington, V…" at bounding box center [340, 252] width 681 height 343
drag, startPoint x: 232, startPoint y: 298, endPoint x: 219, endPoint y: 333, distance: 37.1
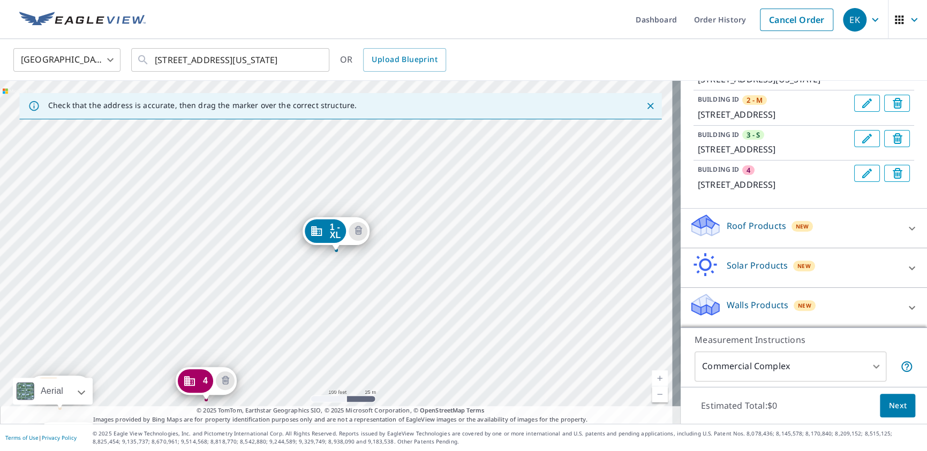
click at [862, 178] on icon "Edit building 4" at bounding box center [867, 174] width 10 height 10
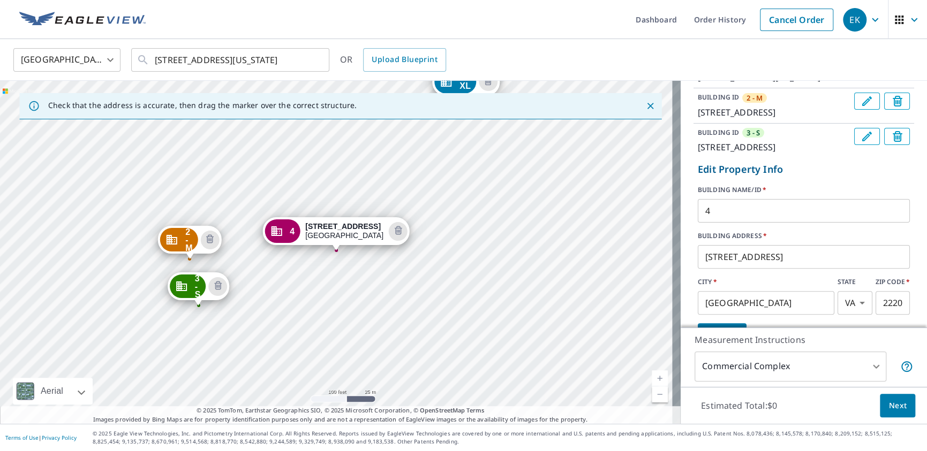
click at [715, 226] on input "4" at bounding box center [804, 211] width 212 height 30
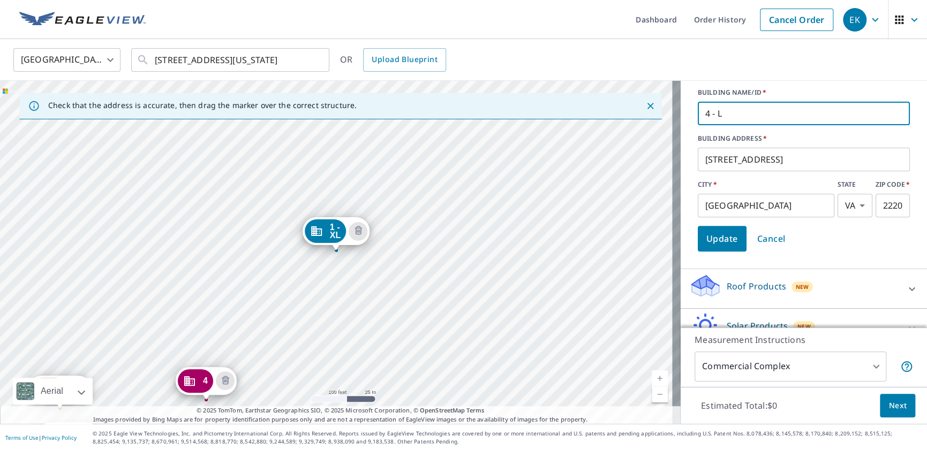
scroll to position [243, 0]
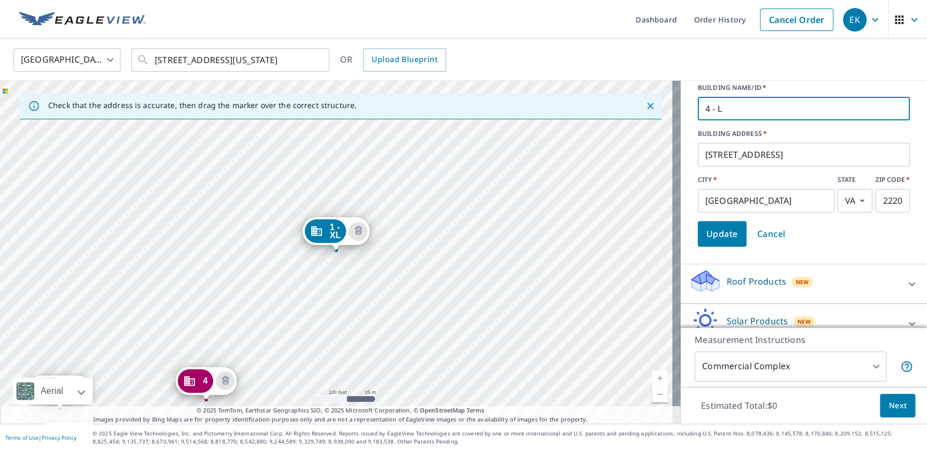
type input "4 - L"
click at [726, 241] on span "Update" at bounding box center [722, 233] width 32 height 15
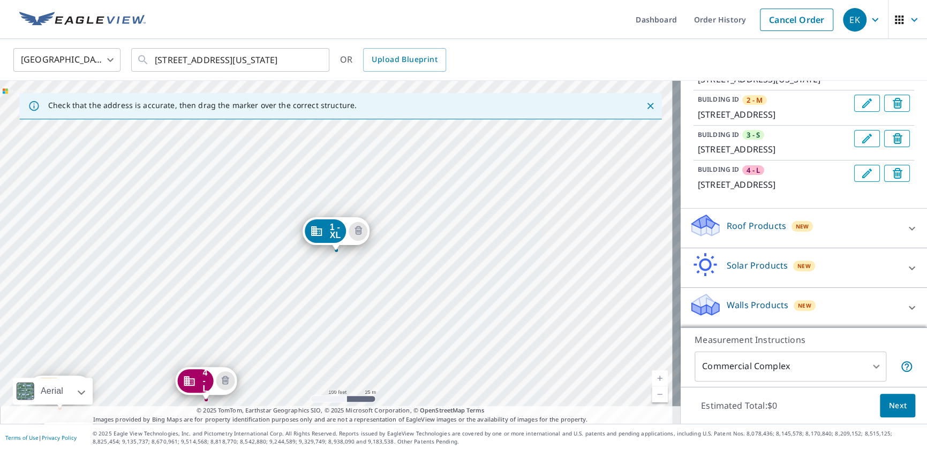
scroll to position [188, 0]
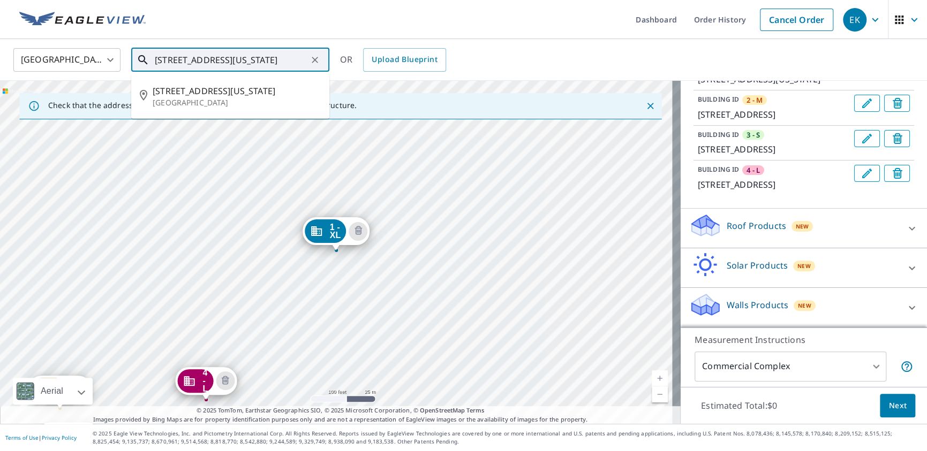
click at [175, 57] on input "3440 S Utah St Arlington, VA 22206" at bounding box center [231, 60] width 153 height 30
drag, startPoint x: 164, startPoint y: 58, endPoint x: 214, endPoint y: 57, distance: 49.8
click at [214, 57] on input "3440 S Utah St Arlington, VA 22206" at bounding box center [231, 60] width 153 height 30
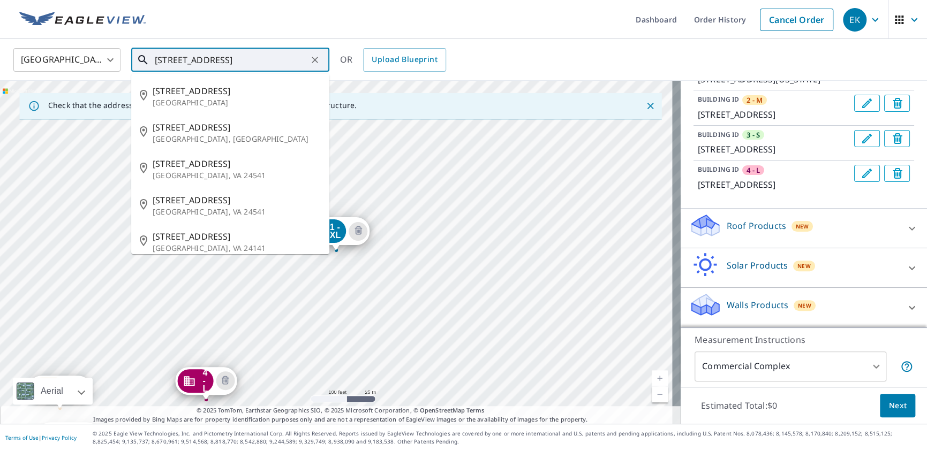
type input "345 Arlington, VA 22206"
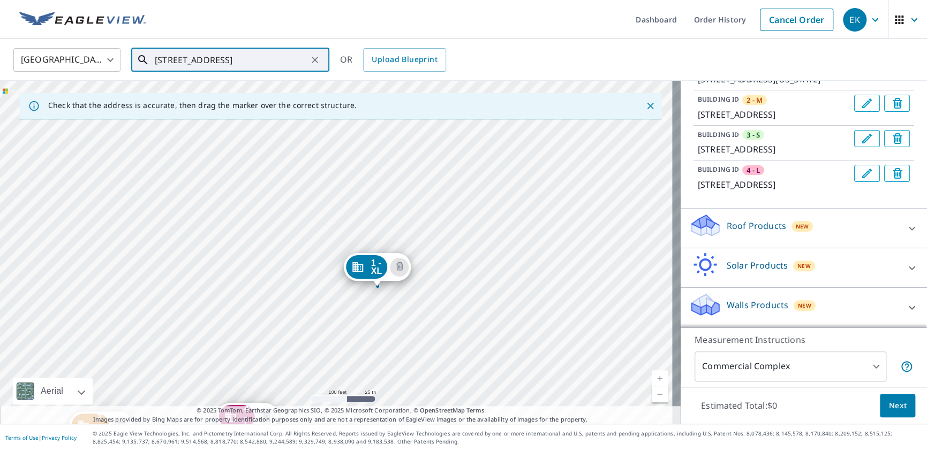
drag, startPoint x: 165, startPoint y: 237, endPoint x: 207, endPoint y: 273, distance: 54.7
click at [207, 273] on div "2 - M 3601 S Wakefield St Arlington, VA 22206 3 - S 4516 36th St S Arlington, V…" at bounding box center [340, 252] width 681 height 343
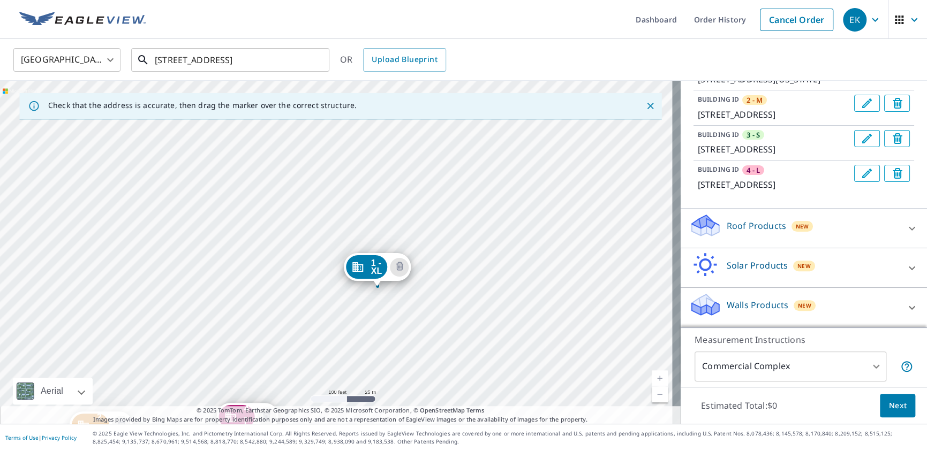
click at [168, 223] on div "2 - M 3601 S Wakefield St Arlington, VA 22206 3 - S 4516 36th St S Arlington, V…" at bounding box center [340, 252] width 681 height 343
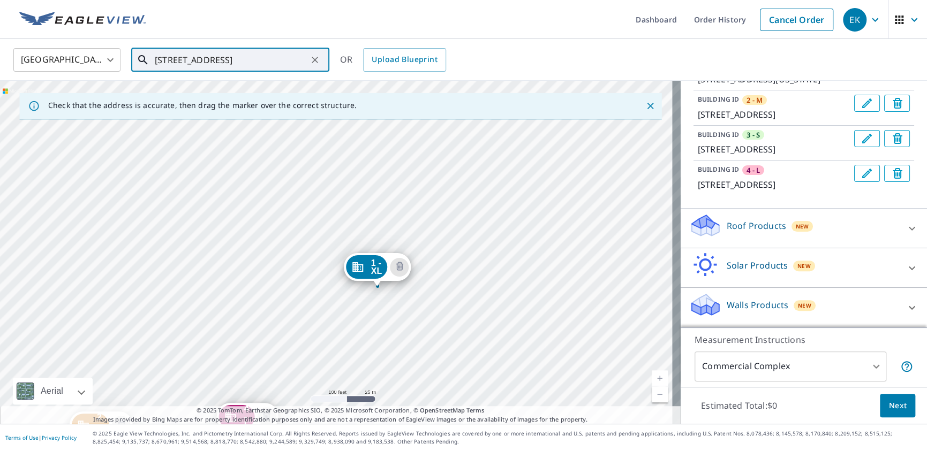
click at [168, 223] on div "2 - M 3601 S Wakefield St Arlington, VA 22206 3 - S 4516 36th St S Arlington, V…" at bounding box center [340, 252] width 681 height 343
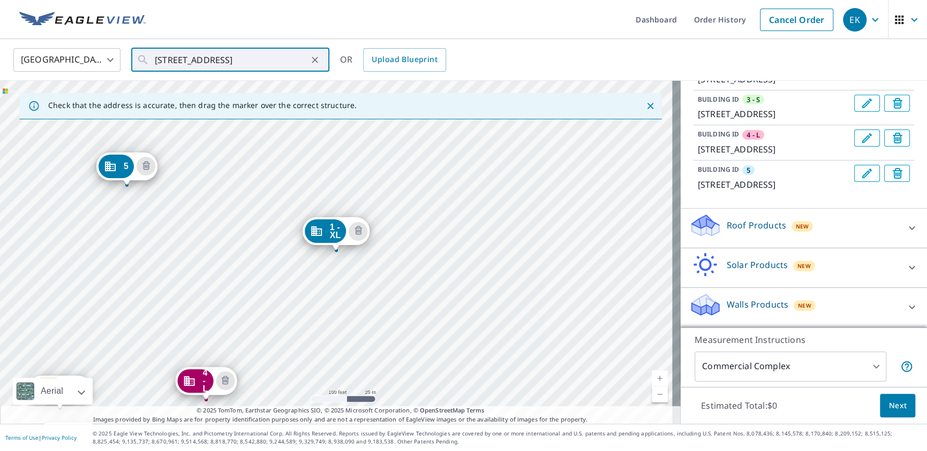
click at [860, 180] on icon "Edit building 5" at bounding box center [866, 173] width 13 height 13
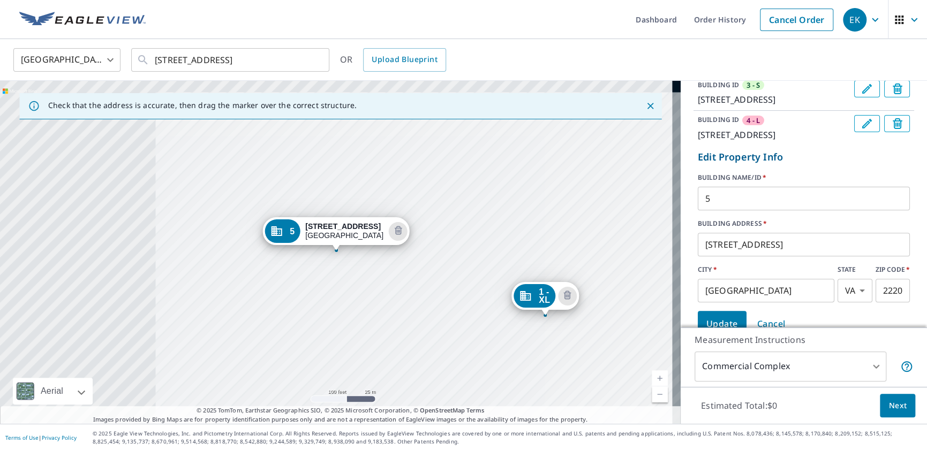
click at [716, 214] on input "5" at bounding box center [804, 199] width 212 height 30
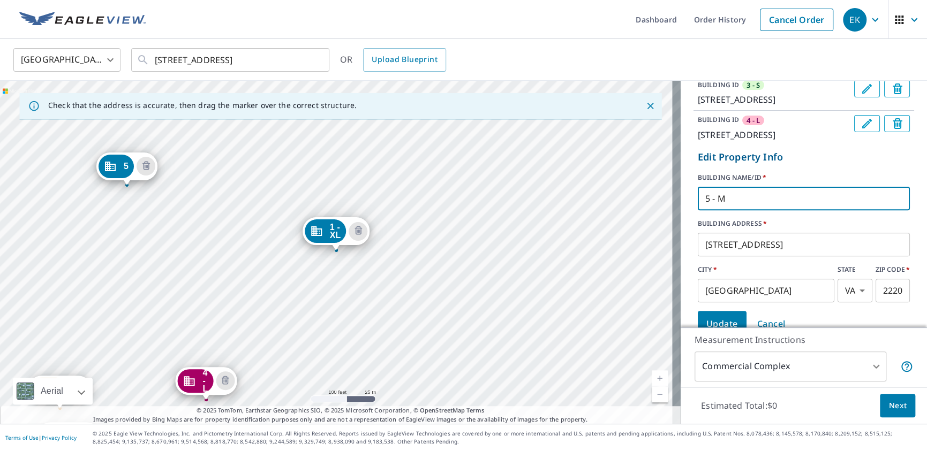
scroll to position [241, 0]
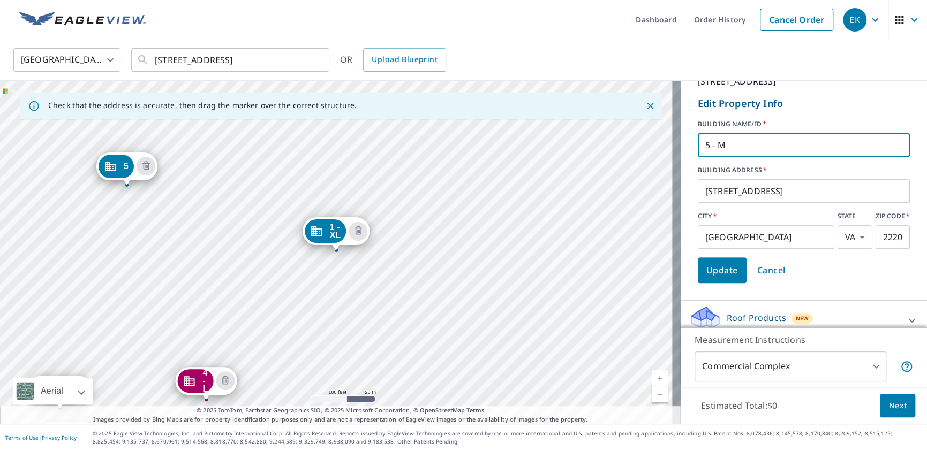
type input "5 - M"
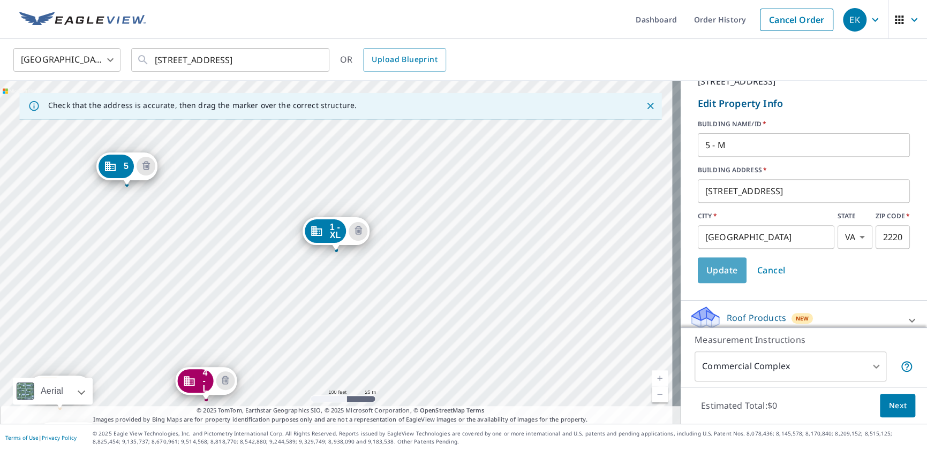
click at [715, 278] on span "Update" at bounding box center [722, 270] width 32 height 15
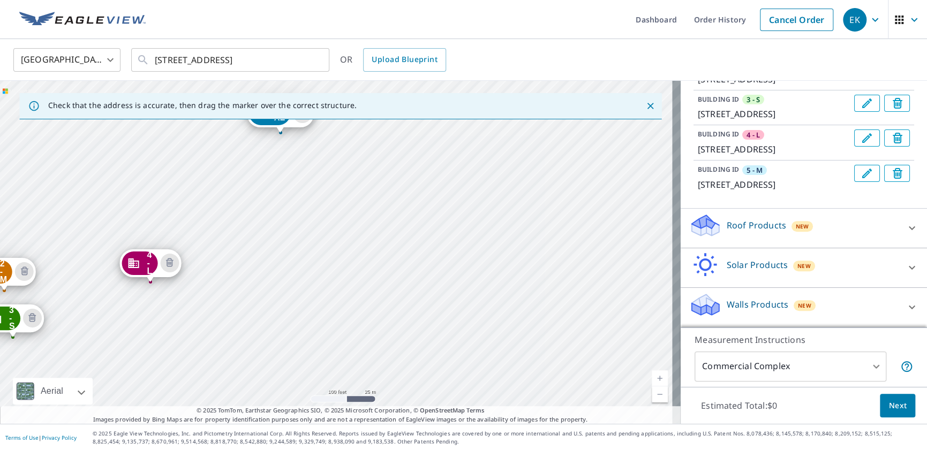
drag, startPoint x: 265, startPoint y: 333, endPoint x: 209, endPoint y: 215, distance: 130.3
click at [209, 215] on div "2 - M 3601 S Wakefield St Arlington, VA 22206 3 - S 4516 36th St S Arlington, V…" at bounding box center [340, 252] width 681 height 343
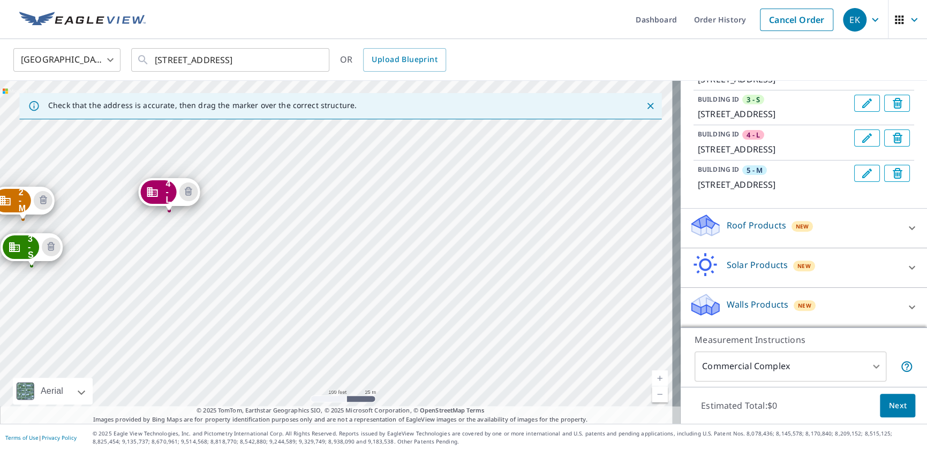
drag, startPoint x: 220, startPoint y: 374, endPoint x: 239, endPoint y: 303, distance: 73.6
click at [239, 303] on div "2 - M 3601 S Wakefield St Arlington, VA 22206 3 - S 4516 36th St S Arlington, V…" at bounding box center [340, 252] width 681 height 343
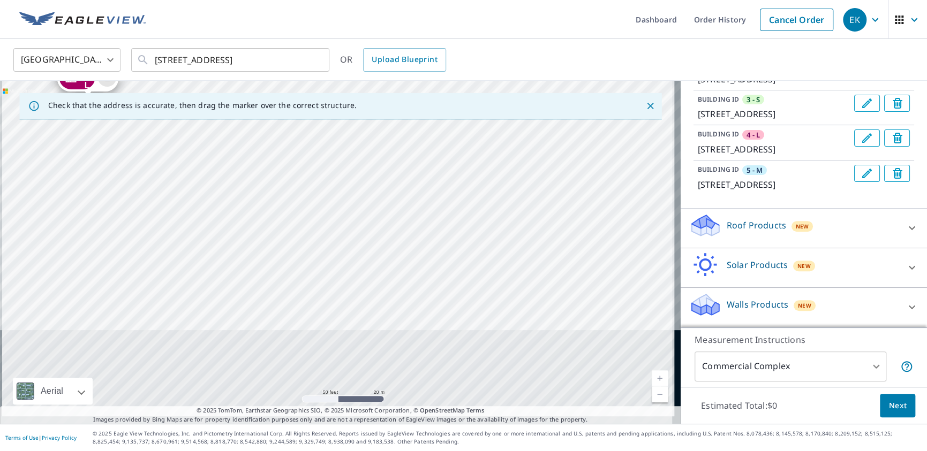
drag, startPoint x: 240, startPoint y: 343, endPoint x: 254, endPoint y: 172, distance: 170.8
click at [253, 175] on div "2 - M 3601 S Wakefield St Arlington, VA 22206 3 - S 4516 36th St S Arlington, V…" at bounding box center [340, 252] width 681 height 343
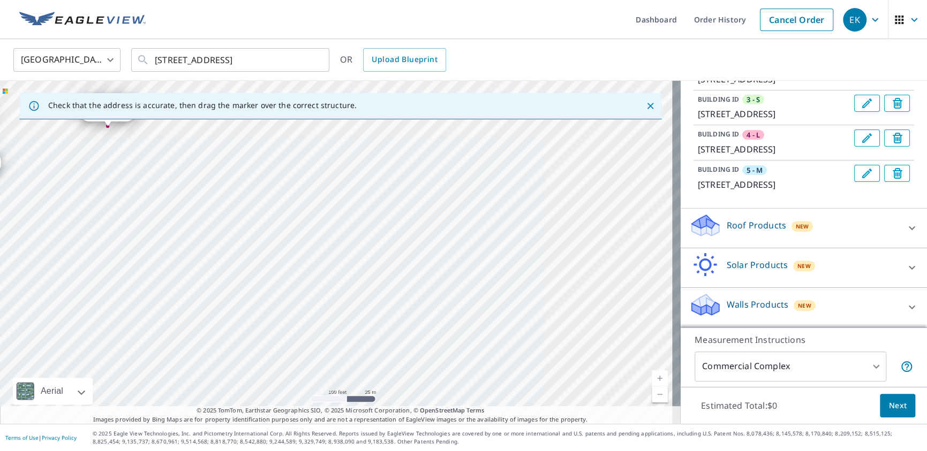
drag, startPoint x: 403, startPoint y: 365, endPoint x: 323, endPoint y: 319, distance: 92.4
click at [323, 319] on div "2 - M 3601 S Wakefield St Arlington, VA 22206 3 - S 4516 36th St S Arlington, V…" at bounding box center [340, 252] width 681 height 343
drag, startPoint x: 301, startPoint y: 369, endPoint x: 326, endPoint y: 348, distance: 32.6
click at [326, 348] on div "2 - M 3601 S Wakefield St Arlington, VA 22206 3 - S 4516 36th St S Arlington, V…" at bounding box center [340, 252] width 681 height 343
click at [212, 297] on div "2 - M 3601 S Wakefield St Arlington, VA 22206 3 - S 4516 36th St S Arlington, V…" at bounding box center [340, 252] width 681 height 343
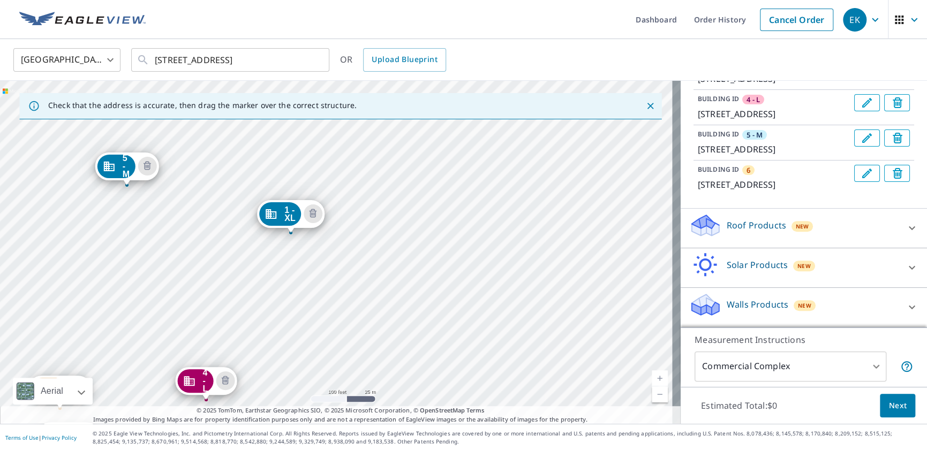
drag, startPoint x: 329, startPoint y: 238, endPoint x: 284, endPoint y: 221, distance: 48.1
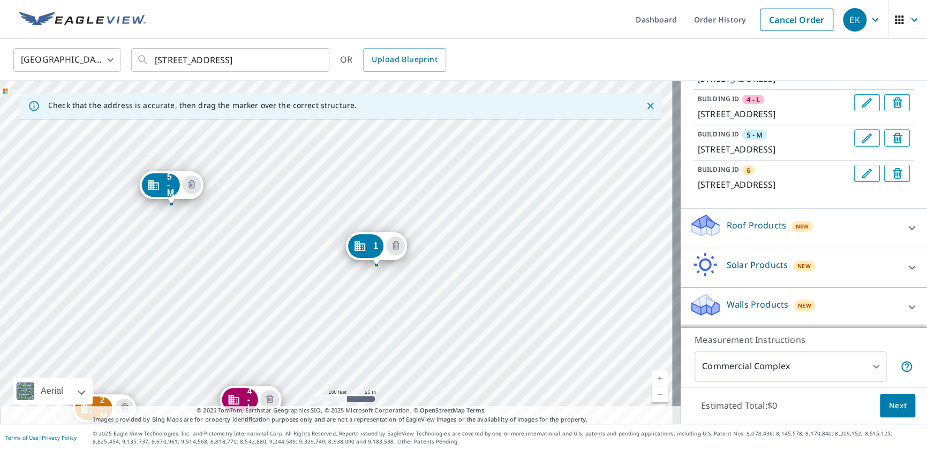
drag, startPoint x: 334, startPoint y: 232, endPoint x: 375, endPoint y: 247, distance: 43.4
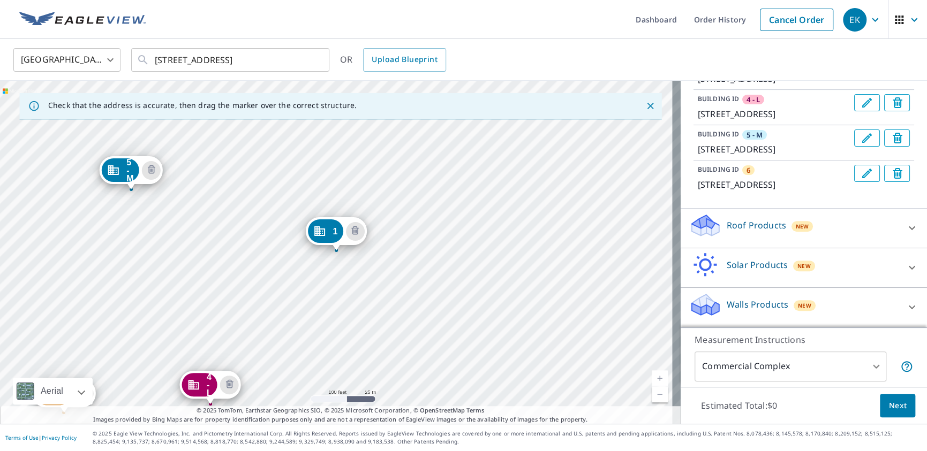
scroll to position [238, 0]
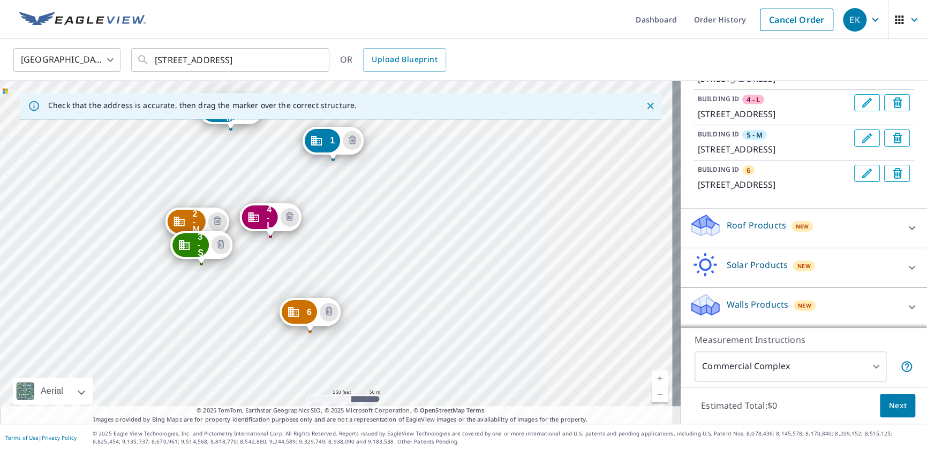
drag, startPoint x: 351, startPoint y: 348, endPoint x: 316, endPoint y: 242, distance: 111.2
click at [316, 242] on div "2 - M 3601 S Wakefield St Arlington, VA 22206 3 - S 4516 36th St S Arlington, V…" at bounding box center [340, 252] width 681 height 343
click at [301, 316] on div "6" at bounding box center [298, 311] width 35 height 24
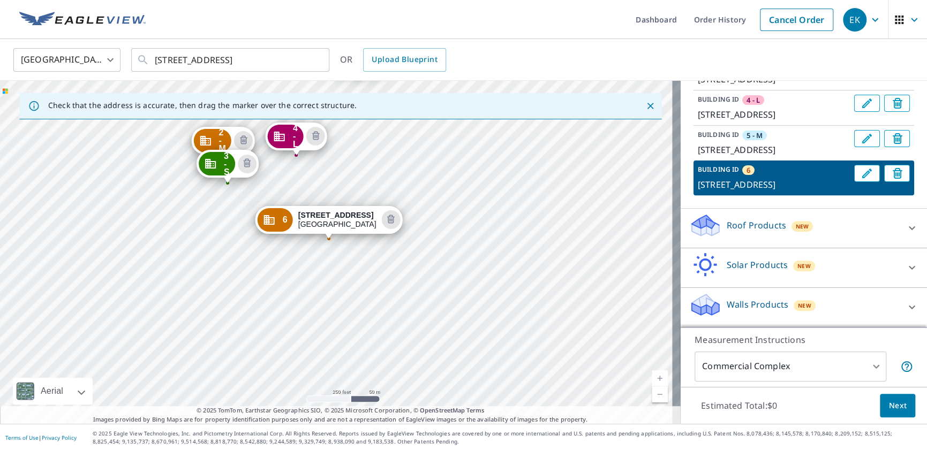
drag, startPoint x: 331, startPoint y: 234, endPoint x: 324, endPoint y: 223, distance: 13.0
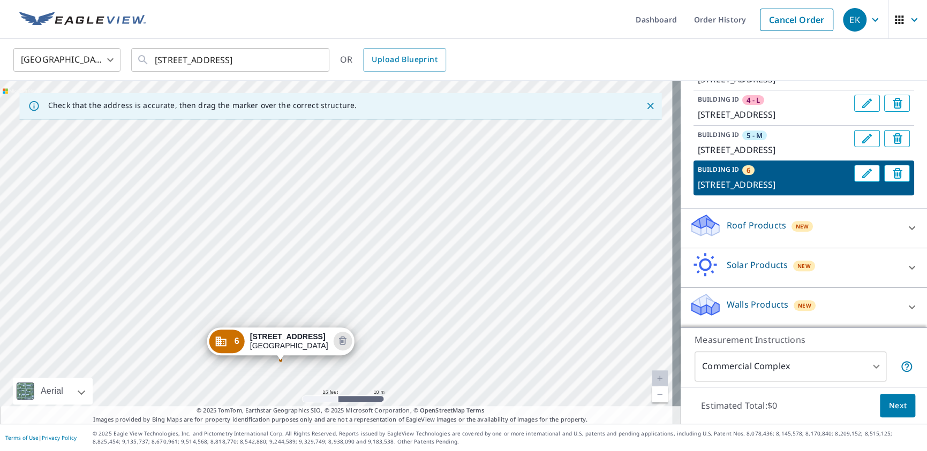
drag, startPoint x: 209, startPoint y: 236, endPoint x: 284, endPoint y: 347, distance: 134.0
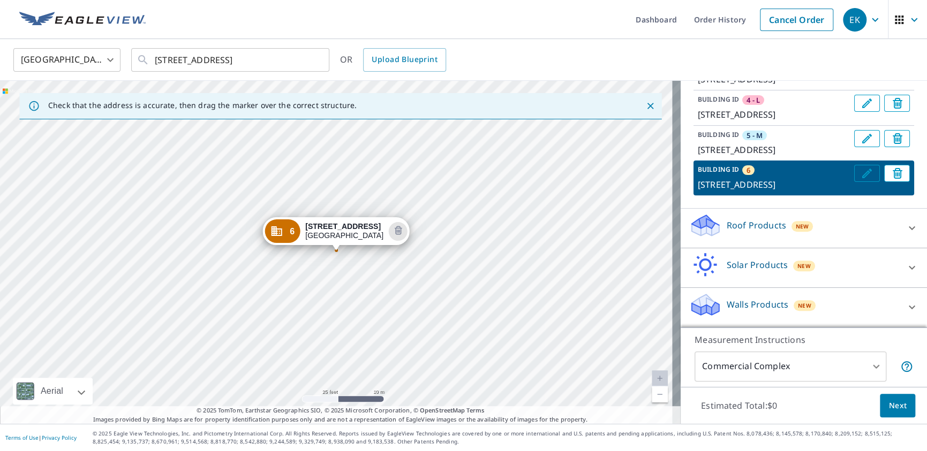
click at [860, 180] on icon "Edit building 6" at bounding box center [866, 173] width 13 height 13
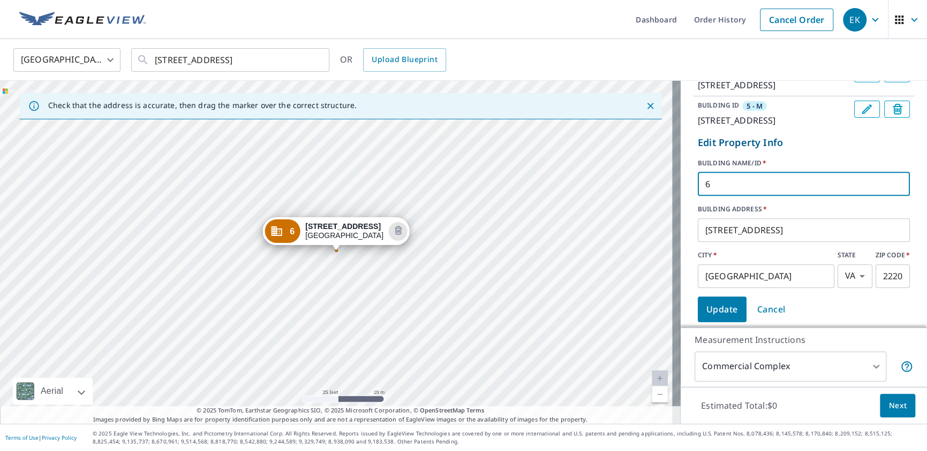
click at [712, 199] on input "6" at bounding box center [804, 184] width 212 height 30
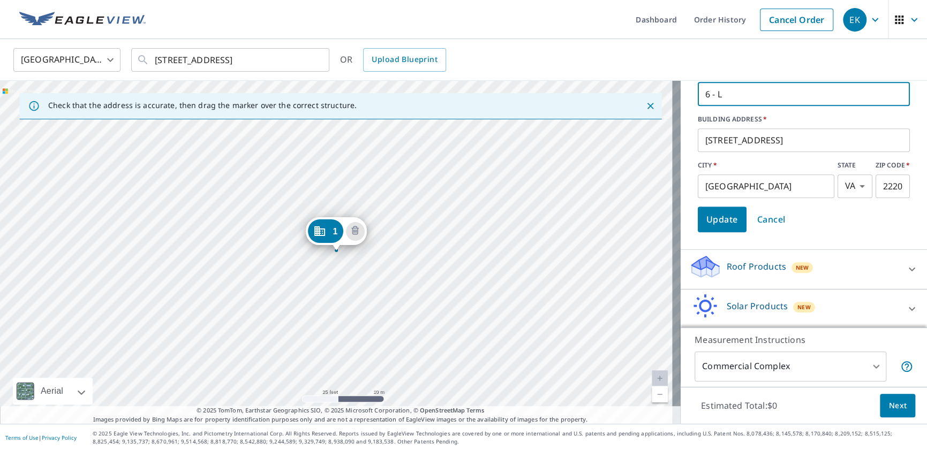
scroll to position [331, 0]
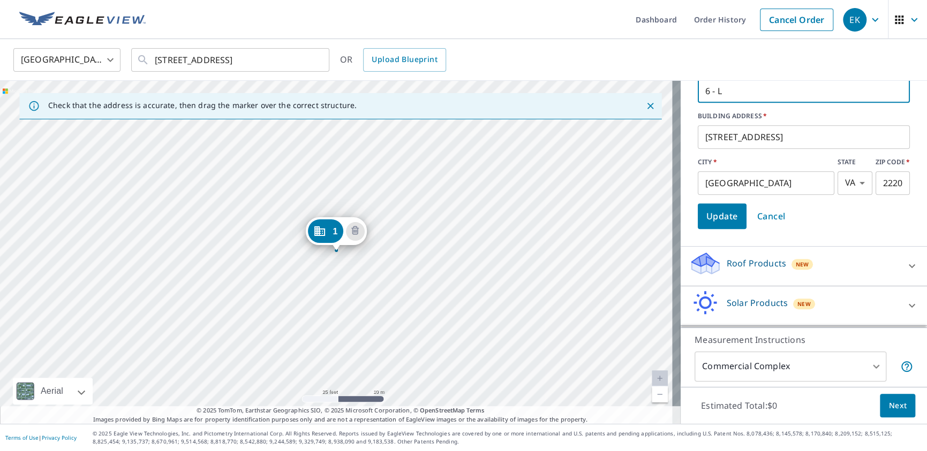
type input "6 - L"
click at [710, 224] on span "Update" at bounding box center [722, 216] width 32 height 15
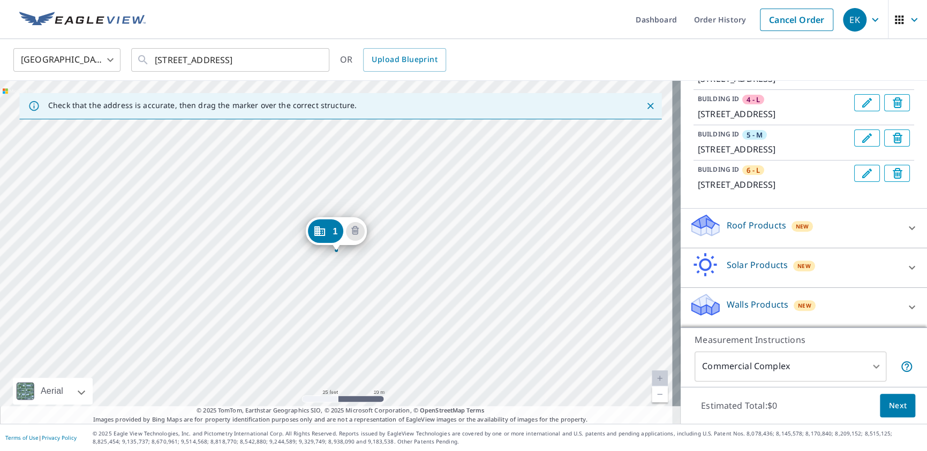
click at [243, 294] on div "2 - M 3601 S Wakefield St Arlington, VA 22206 3 - S 4516 36th St S Arlington, V…" at bounding box center [340, 252] width 681 height 343
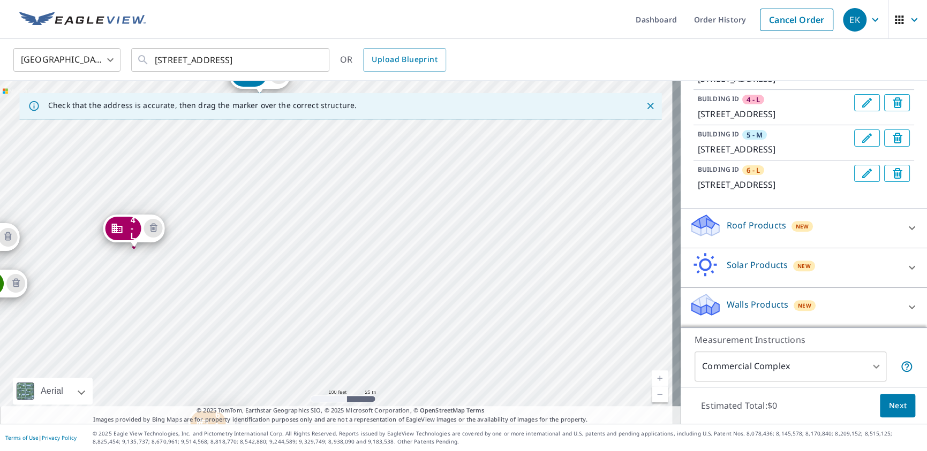
drag, startPoint x: 233, startPoint y: 295, endPoint x: 228, endPoint y: 148, distance: 146.8
click at [228, 148] on div "2 - M 3601 S Wakefield St Arlington, VA 22206 3 - S 4516 36th St S Arlington, V…" at bounding box center [340, 252] width 681 height 343
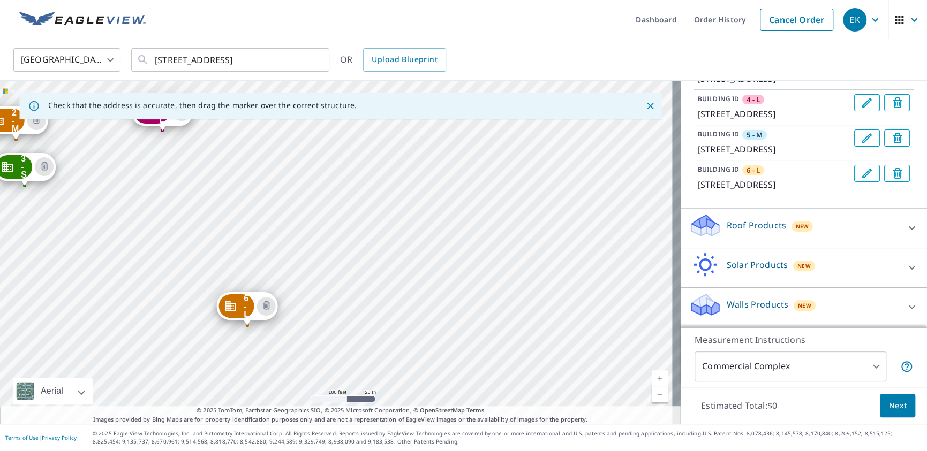
drag, startPoint x: 173, startPoint y: 301, endPoint x: 203, endPoint y: 194, distance: 110.7
click at [201, 187] on div "2 - M 3601 S Wakefield St Arlington, VA 22206 3 - S 4516 36th St S Arlington, V…" at bounding box center [340, 252] width 681 height 343
click at [155, 246] on div "2 - M 3601 S Wakefield St Arlington, VA 22206 3 - S 4516 36th St S Arlington, V…" at bounding box center [340, 252] width 681 height 343
click at [151, 245] on div "2 - M 3601 S Wakefield St Arlington, VA 22206 3 - S 4516 36th St S Arlington, V…" at bounding box center [340, 252] width 681 height 343
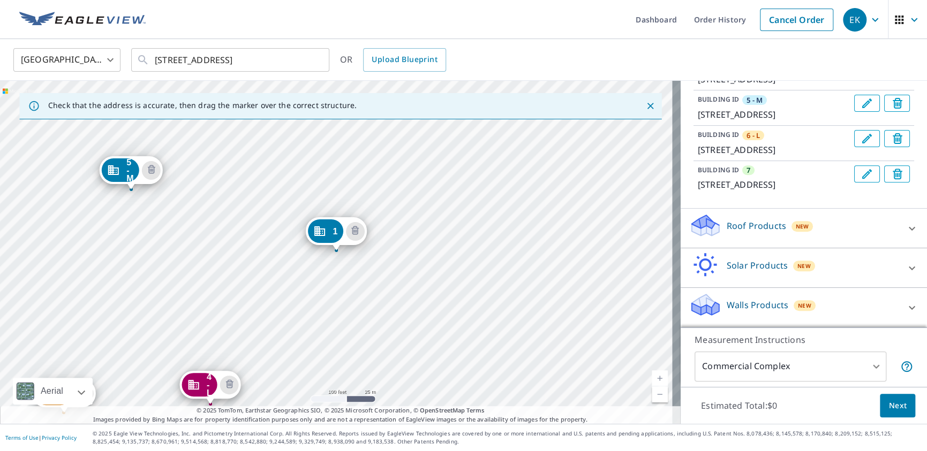
click at [860, 180] on icon "Edit building 7" at bounding box center [866, 174] width 13 height 13
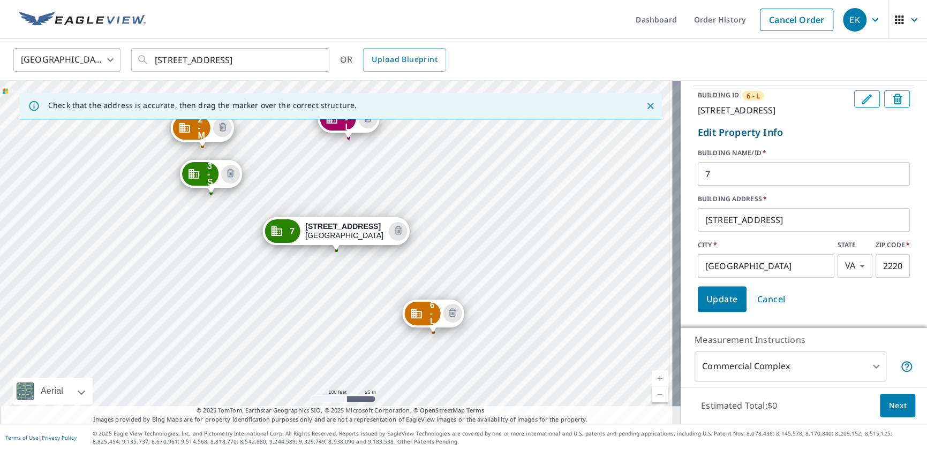
drag, startPoint x: 707, startPoint y: 246, endPoint x: 713, endPoint y: 247, distance: 5.6
click at [707, 189] on input "7" at bounding box center [804, 174] width 212 height 30
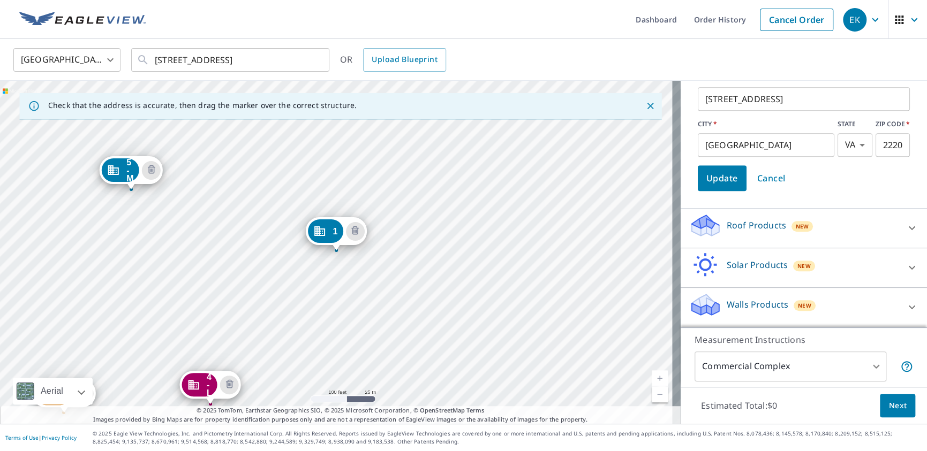
scroll to position [448, 0]
type input "7 - S"
click at [710, 186] on span "Update" at bounding box center [722, 178] width 32 height 15
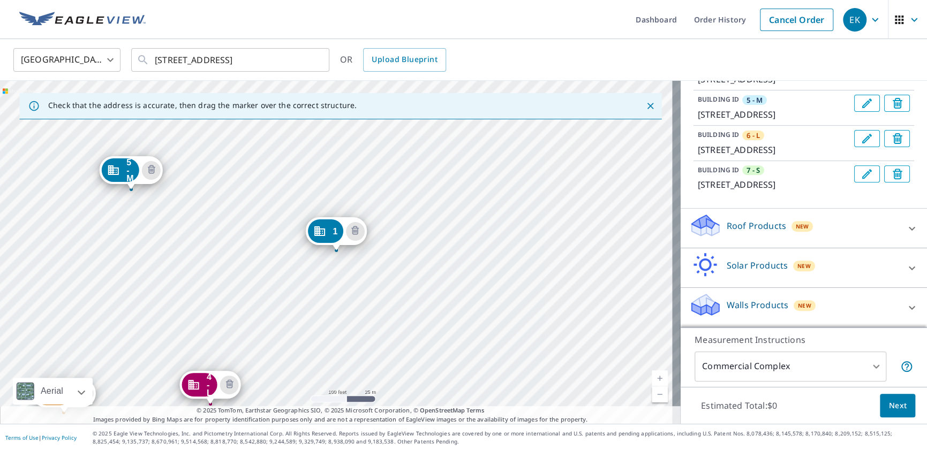
scroll to position [331, 0]
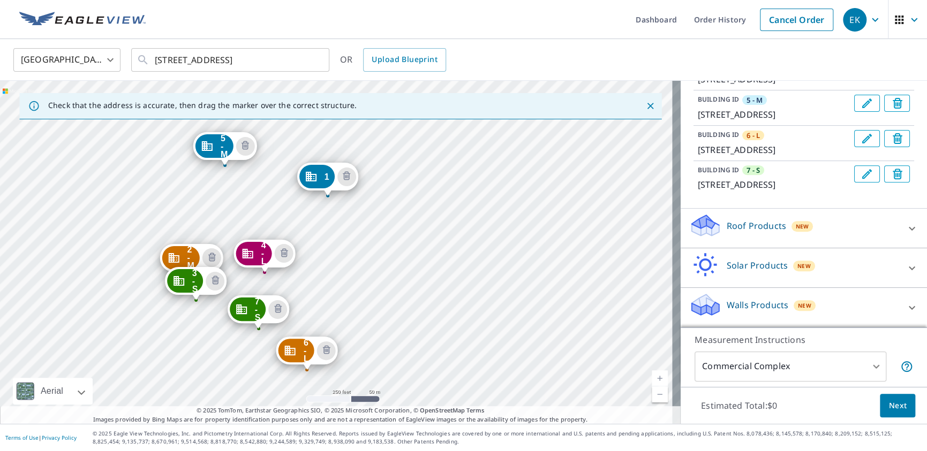
drag, startPoint x: 428, startPoint y: 284, endPoint x: 388, endPoint y: 228, distance: 68.8
click at [388, 228] on div "2 - M 3601 S Wakefield St Arlington, VA 22206 3 - S 4516 36th St S Arlington, V…" at bounding box center [340, 252] width 681 height 343
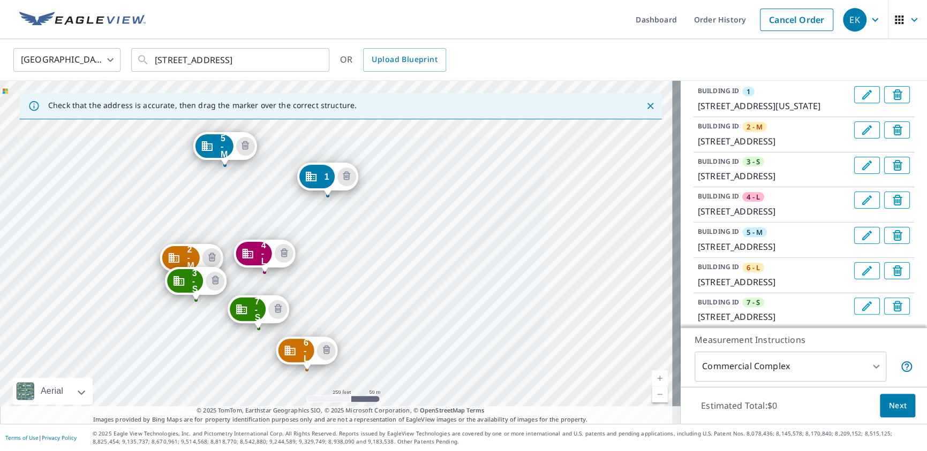
scroll to position [10, 0]
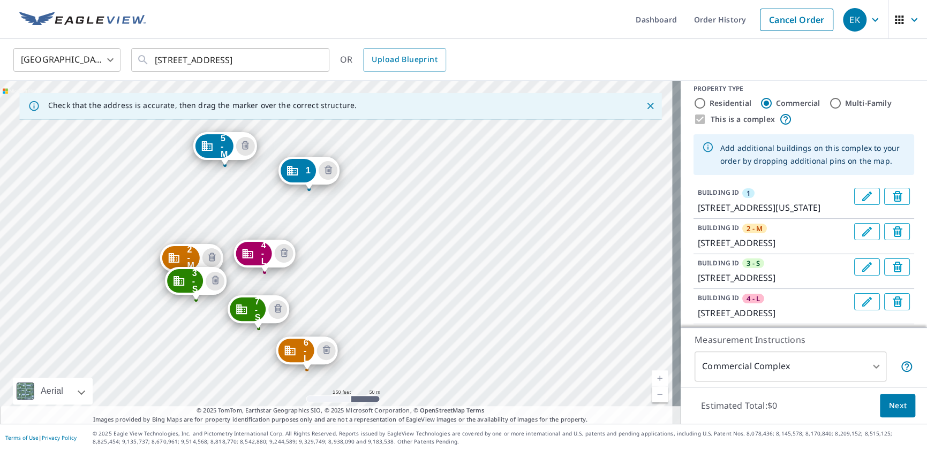
drag, startPoint x: 316, startPoint y: 183, endPoint x: 298, endPoint y: 177, distance: 19.8
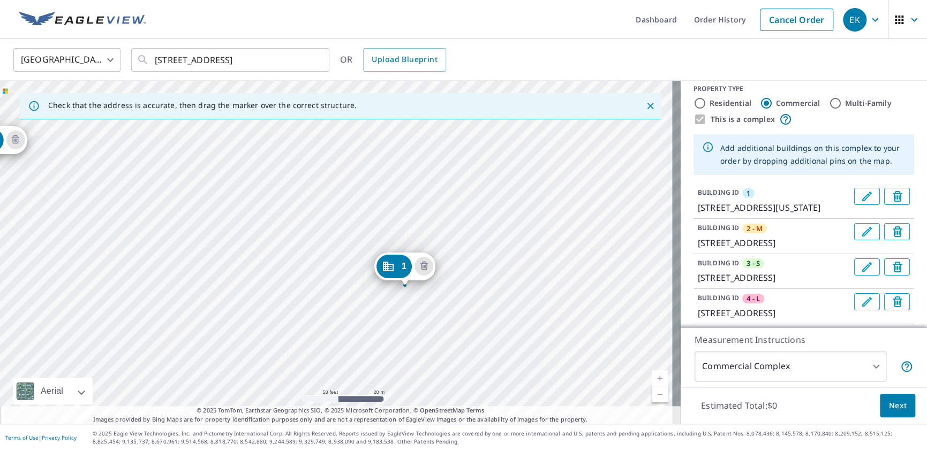
drag, startPoint x: 326, startPoint y: 240, endPoint x: 400, endPoint y: 269, distance: 79.7
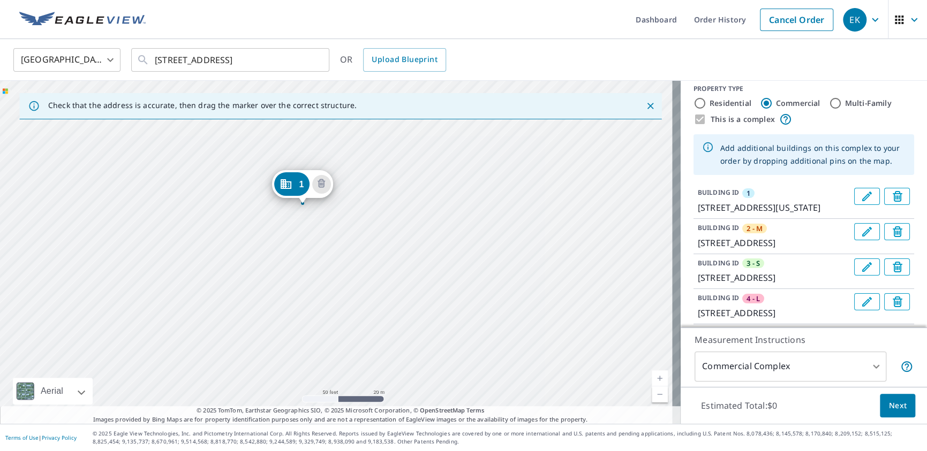
drag, startPoint x: 281, startPoint y: 337, endPoint x: 246, endPoint y: 288, distance: 60.6
click at [246, 288] on div "2 - M 3601 S Wakefield St Arlington, VA 22206 3 - S 4516 36th St S Arlington, V…" at bounding box center [340, 252] width 681 height 343
drag, startPoint x: 298, startPoint y: 183, endPoint x: 307, endPoint y: 184, distance: 9.2
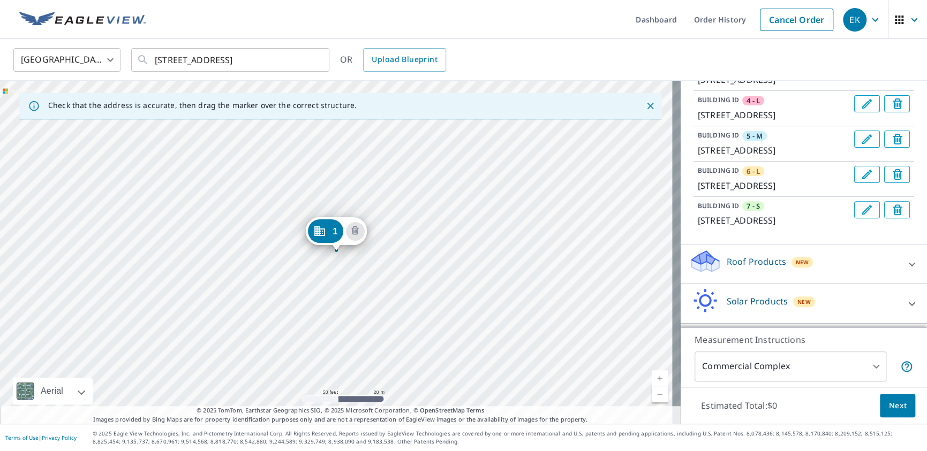
scroll to position [224, 0]
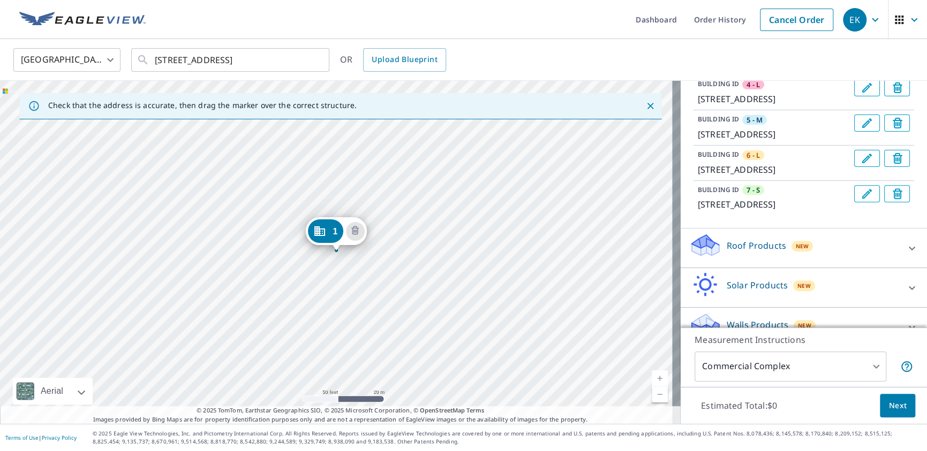
click at [338, 290] on div "2 - M 3601 S Wakefield St Arlington, VA 22206 3 - S 4516 36th St S Arlington, V…" at bounding box center [340, 252] width 681 height 343
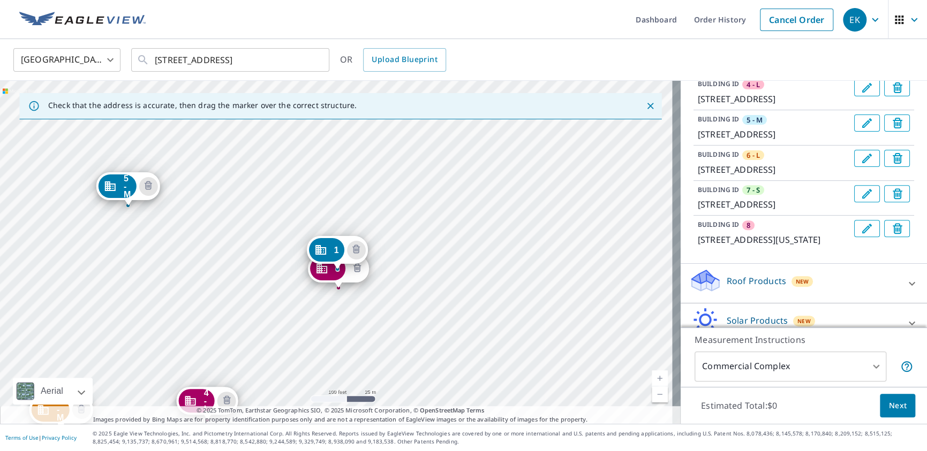
click at [358, 269] on icon "Delete building 8" at bounding box center [357, 268] width 13 height 13
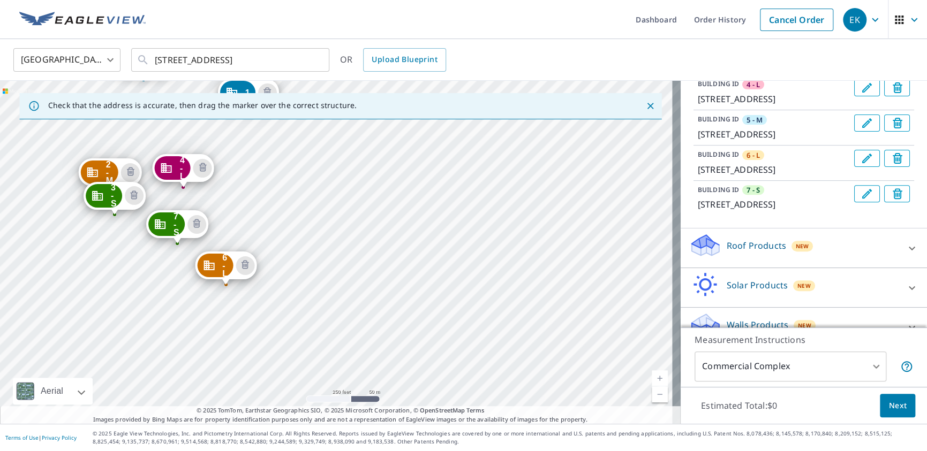
drag, startPoint x: 374, startPoint y: 350, endPoint x: 275, endPoint y: 175, distance: 201.2
click at [275, 175] on div "2 - M 3601 S Wakefield St Arlington, VA 22206 3 - S 4516 36th St S Arlington, V…" at bounding box center [340, 252] width 681 height 343
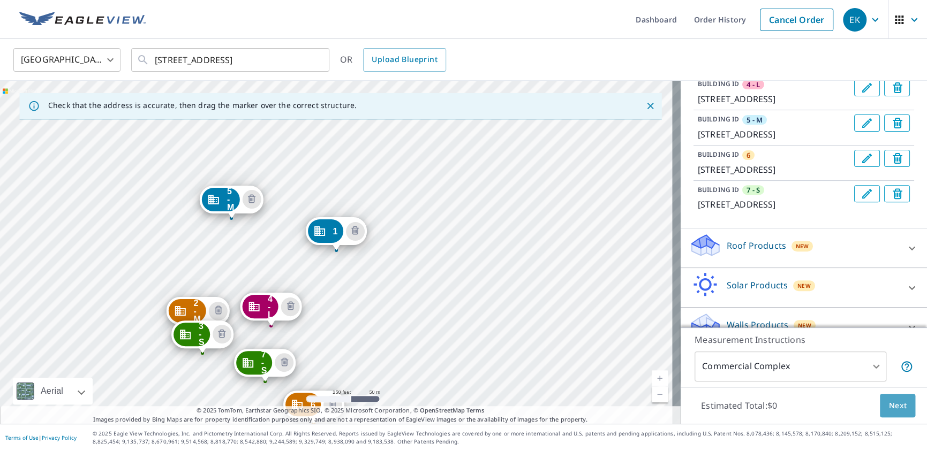
click at [895, 406] on span "Next" at bounding box center [897, 405] width 18 height 13
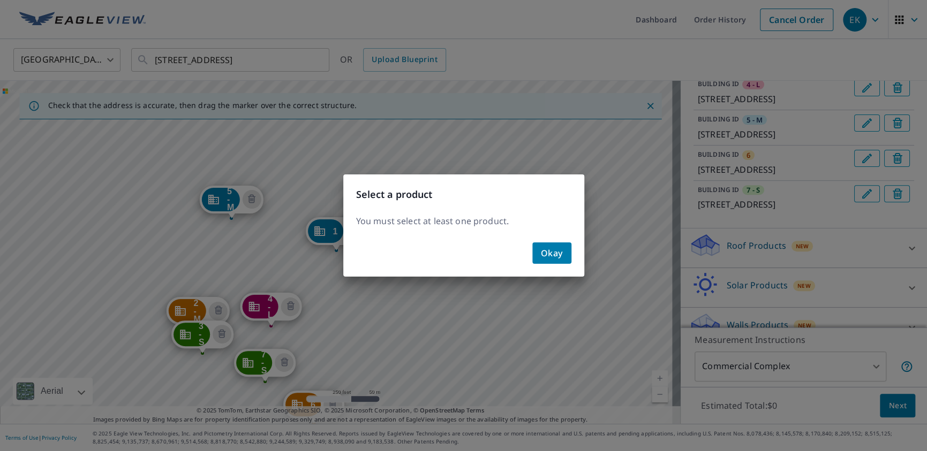
click at [549, 255] on span "Okay" at bounding box center [552, 253] width 22 height 15
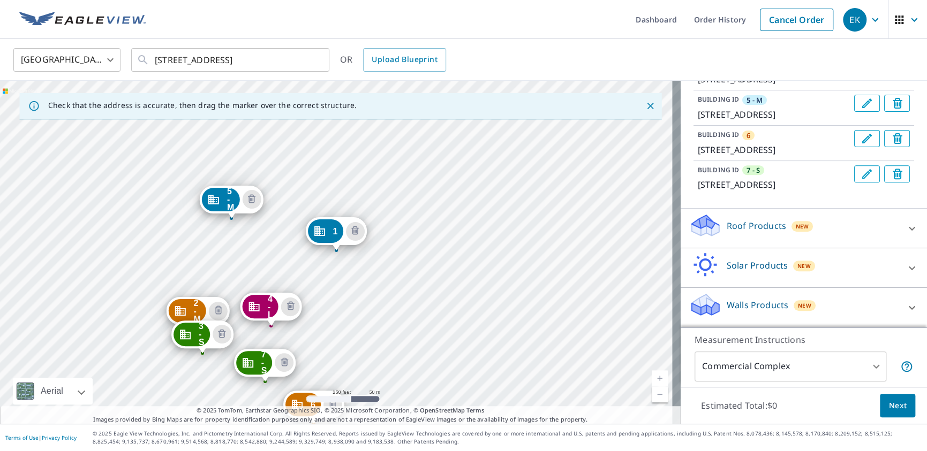
scroll to position [331, 0]
click at [909, 230] on icon at bounding box center [912, 228] width 6 height 4
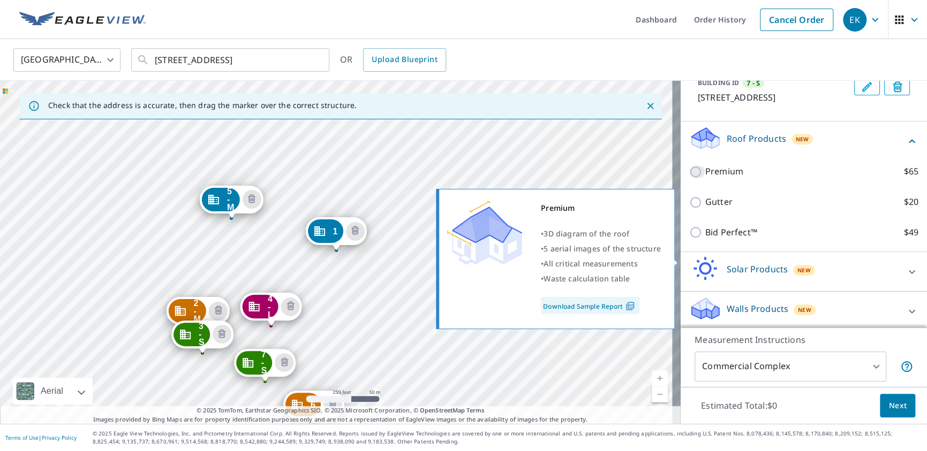
click at [691, 178] on input "Premium $65" at bounding box center [697, 171] width 16 height 13
checkbox input "true"
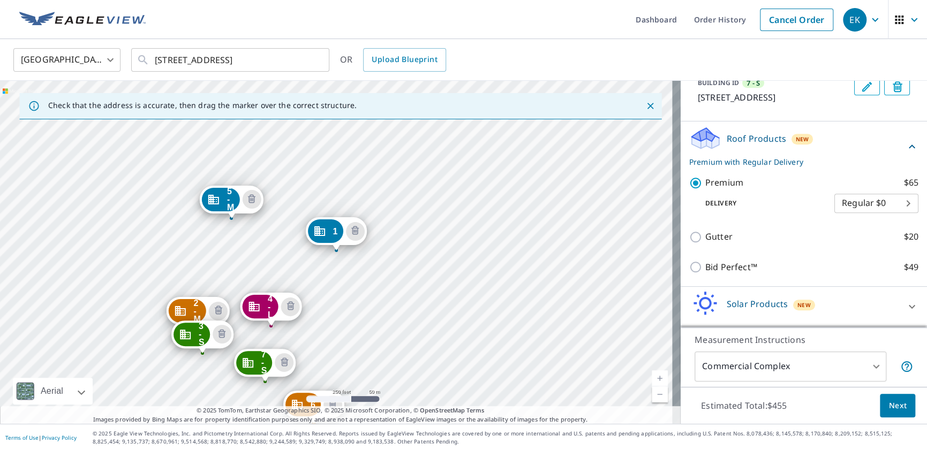
click at [898, 411] on button "Next" at bounding box center [897, 406] width 35 height 24
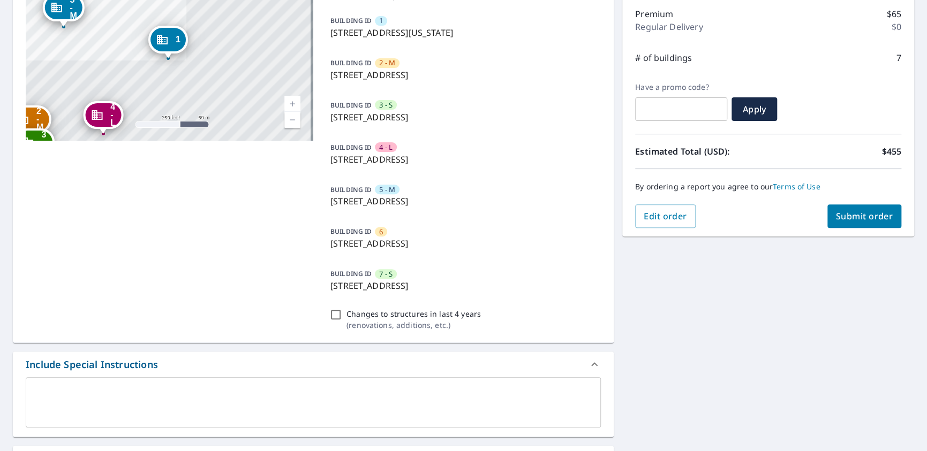
scroll to position [214, 0]
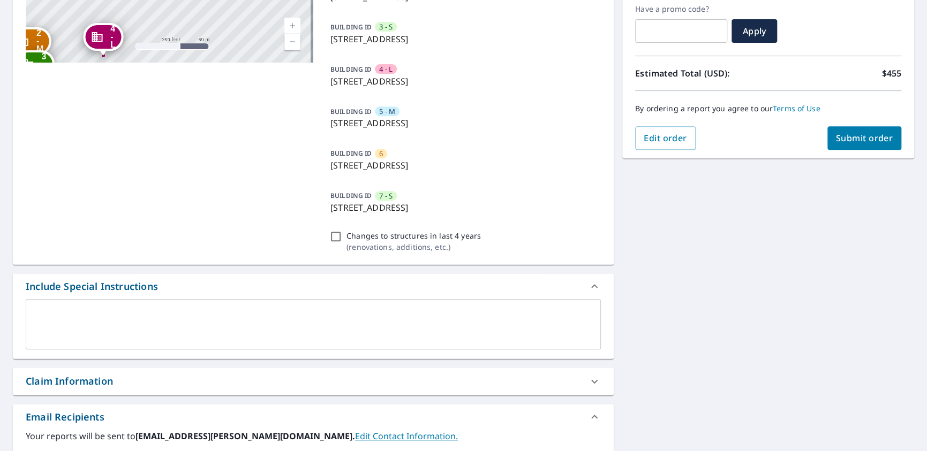
click at [591, 381] on icon at bounding box center [594, 382] width 6 height 4
checkbox input "true"
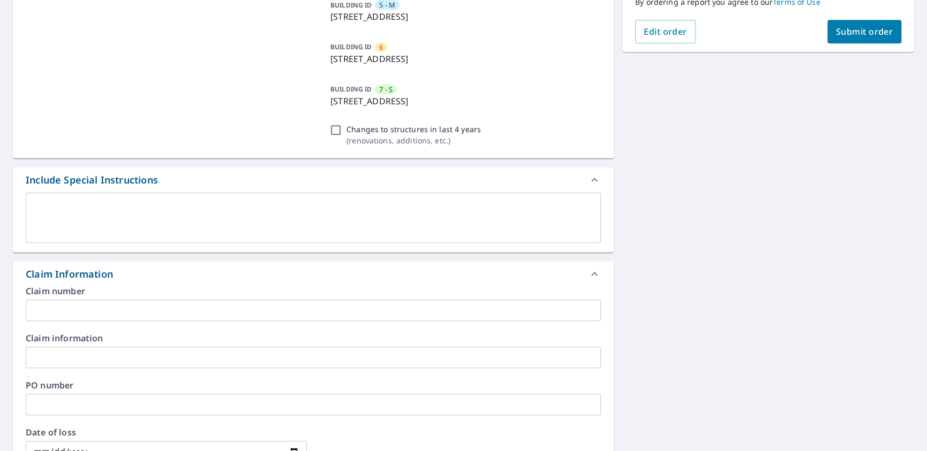
scroll to position [321, 0]
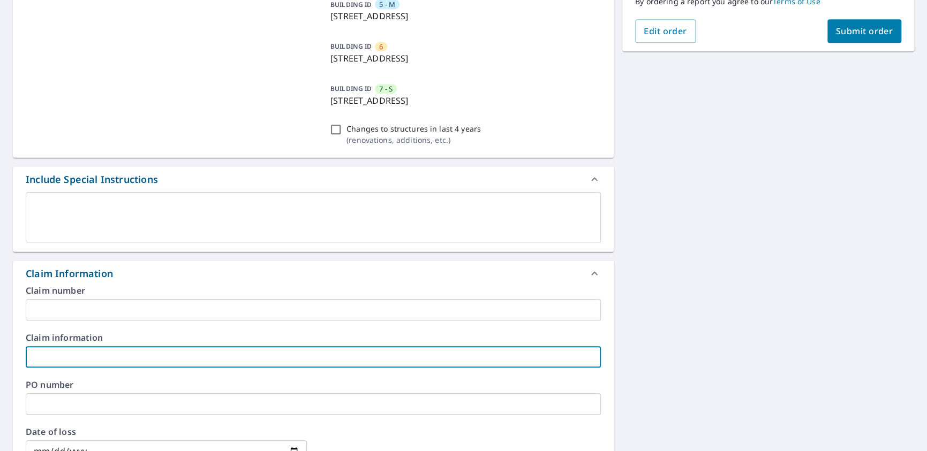
click at [74, 358] on input "text" at bounding box center [313, 356] width 575 height 21
type input "f"
checkbox input "true"
type input "fA"
checkbox input "true"
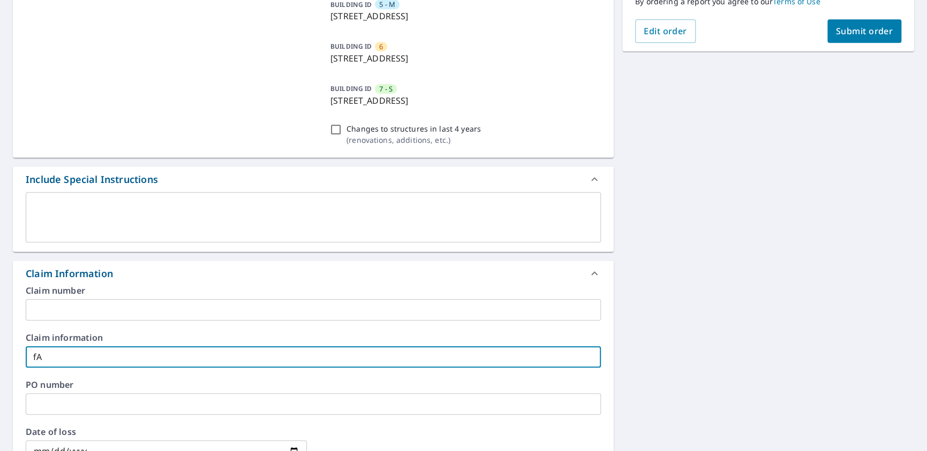
type input "fAI"
checkbox input "true"
type input "fAIR"
checkbox input "true"
type input "fAI"
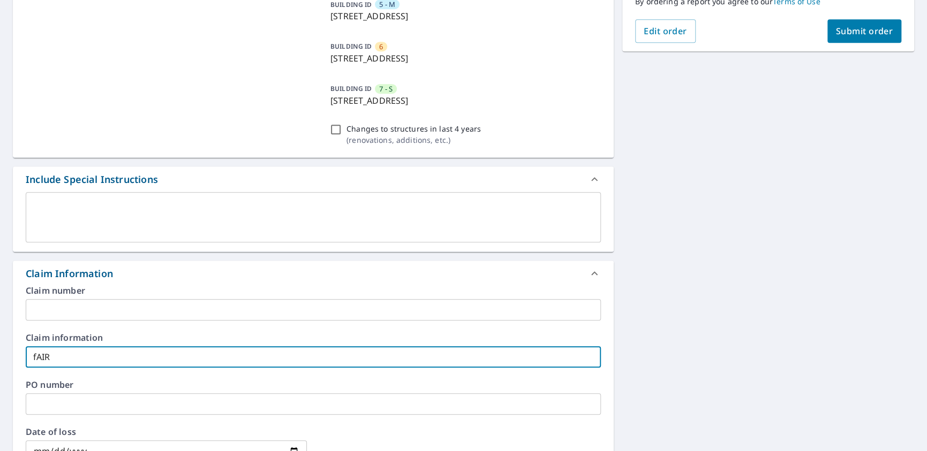
checkbox input "true"
type input "fA"
checkbox input "true"
type input "f"
checkbox input "true"
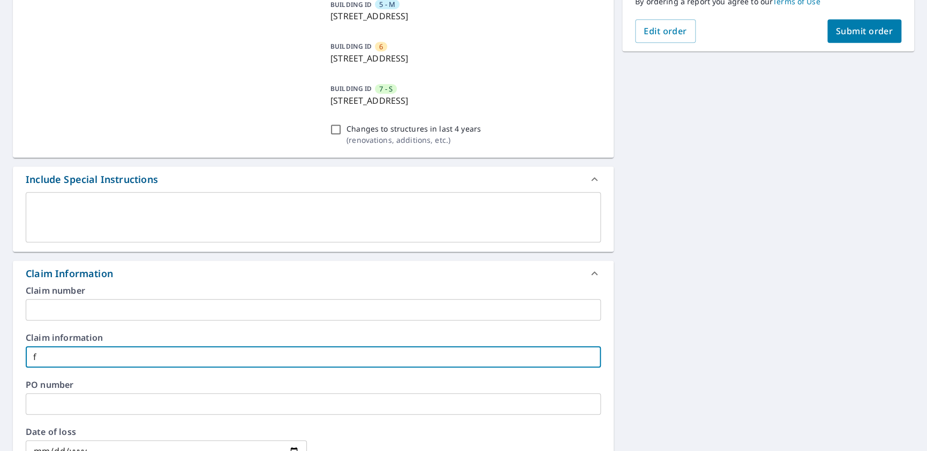
checkbox input "true"
type input "F"
checkbox input "true"
type input "Fa"
checkbox input "true"
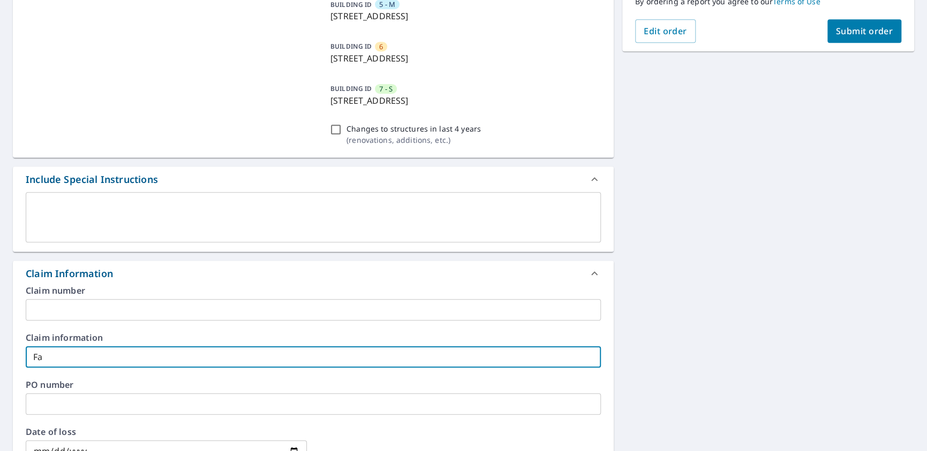
type input "Fai"
checkbox input "true"
type input "Fail"
checkbox input "true"
type input "Fai"
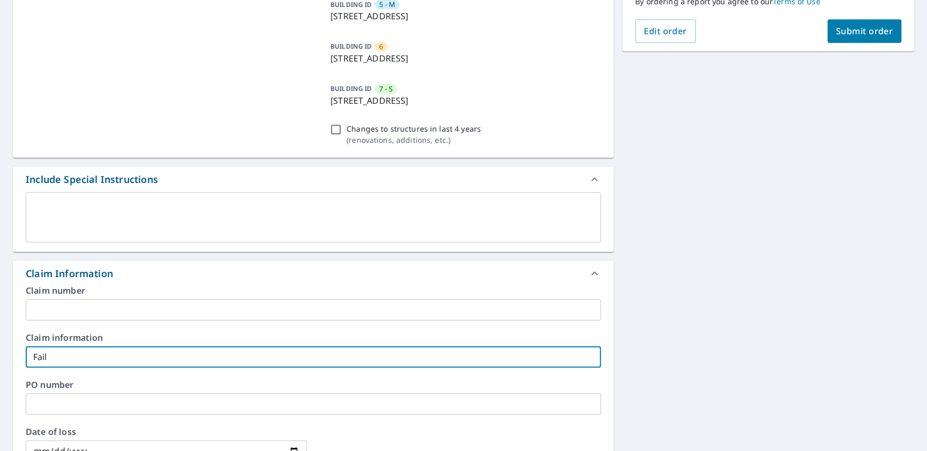
checkbox input "true"
type input "Fair"
checkbox input "true"
type input "Fairl"
checkbox input "true"
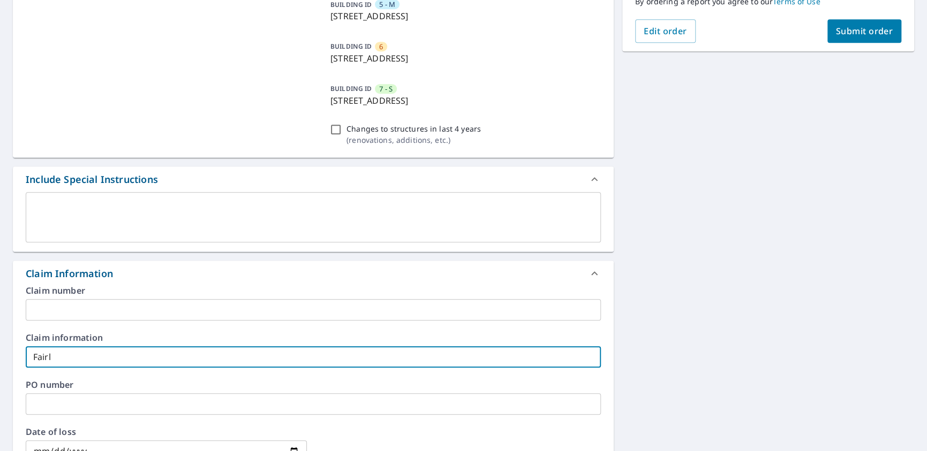
type input "Fairli"
checkbox input "true"
type input "Fairlin"
checkbox input "true"
type input "Fairling"
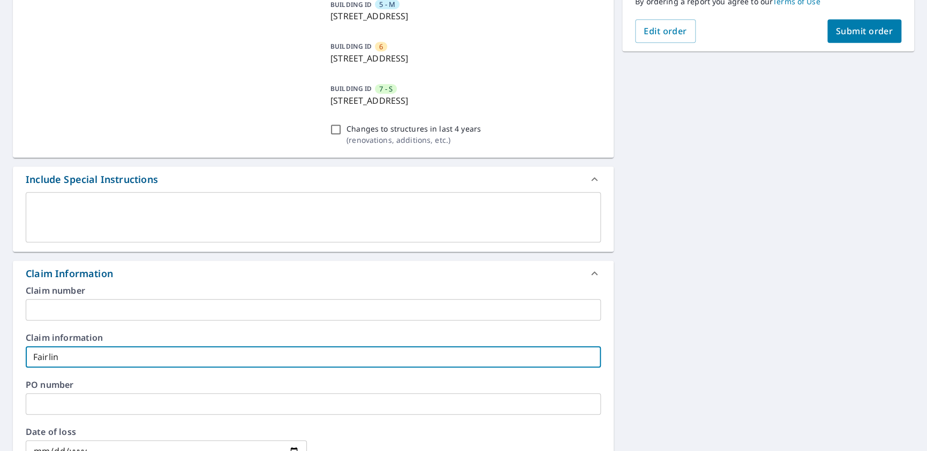
checkbox input "true"
type input "Fairlingt"
checkbox input "true"
type input "Fairlingto"
checkbox input "true"
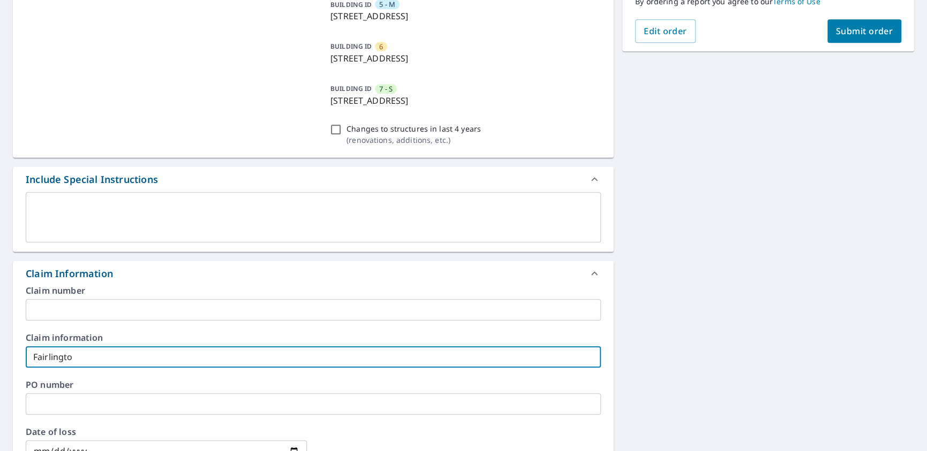
type input "Fairlington"
checkbox input "true"
type input "Fairlington"
checkbox input "true"
type input "Fairlington A"
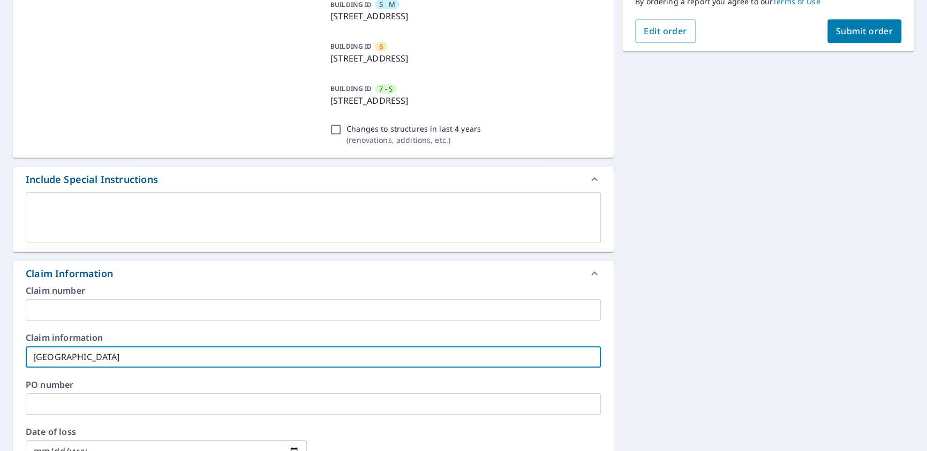
checkbox input "true"
type input "Fairlington Ar"
checkbox input "true"
type input "Fairlington Arb"
checkbox input "true"
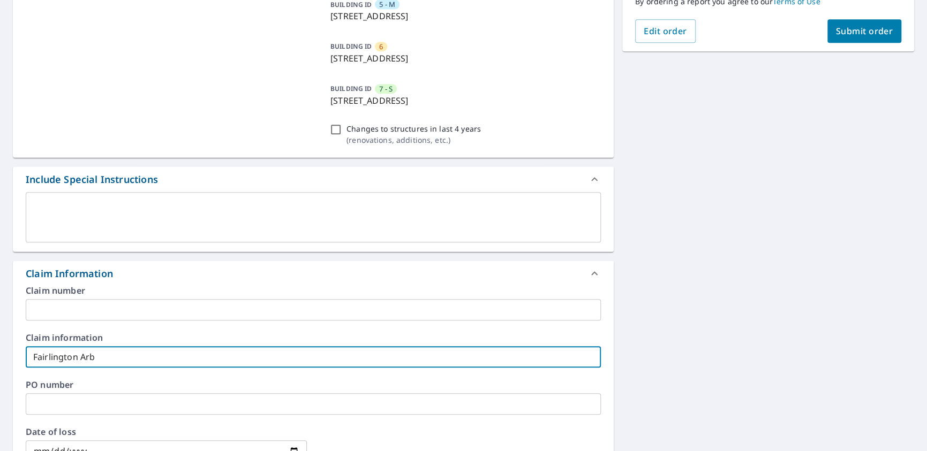
type input "Fairlington Arbo"
checkbox input "true"
type input "Fairlington Arbor"
checkbox input "true"
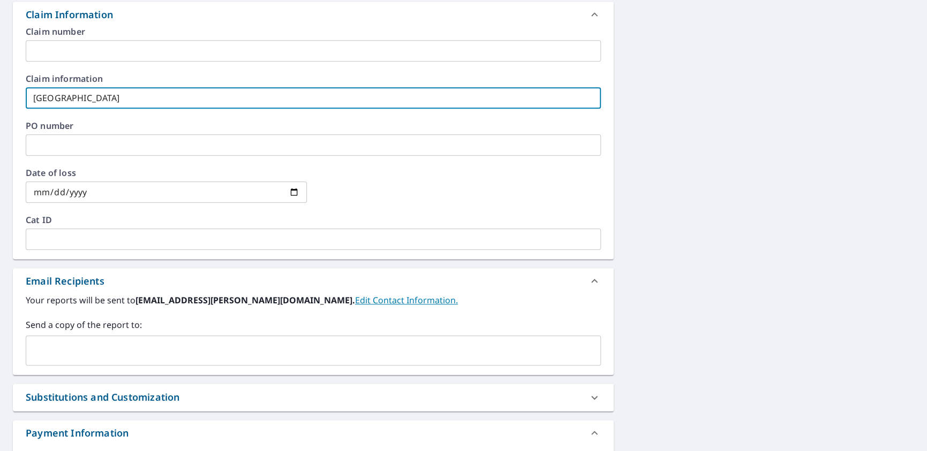
scroll to position [589, 0]
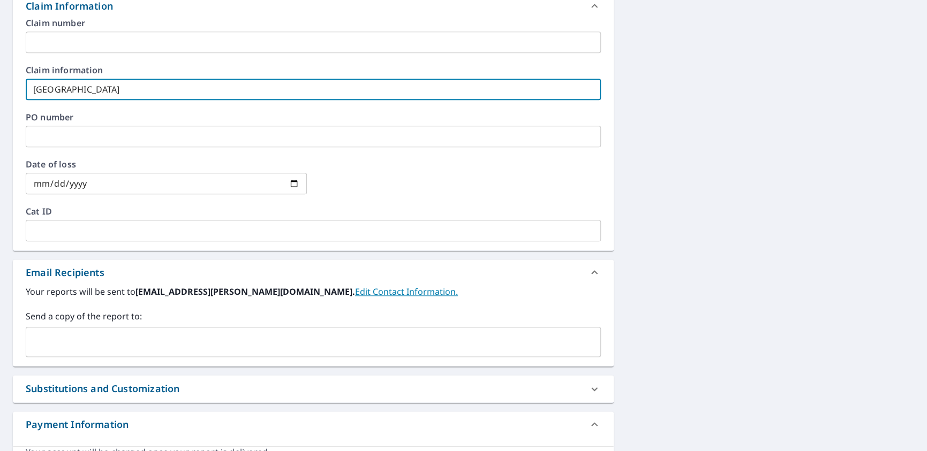
type input "Fairlington Arbor"
click at [58, 339] on input "text" at bounding box center [305, 342] width 549 height 20
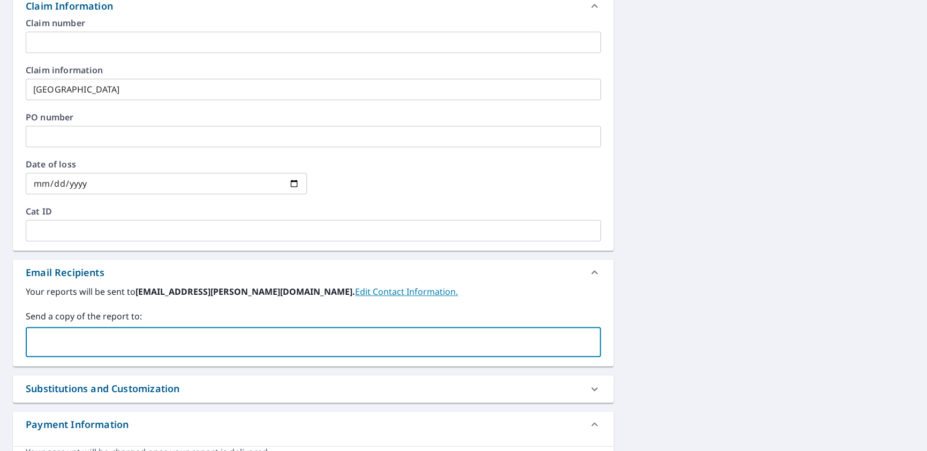
type input "marge207@gmail.com"
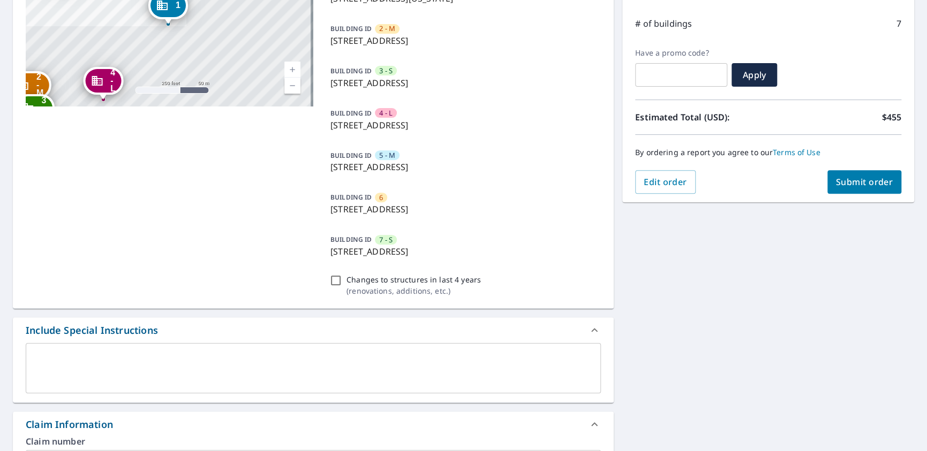
scroll to position [10, 0]
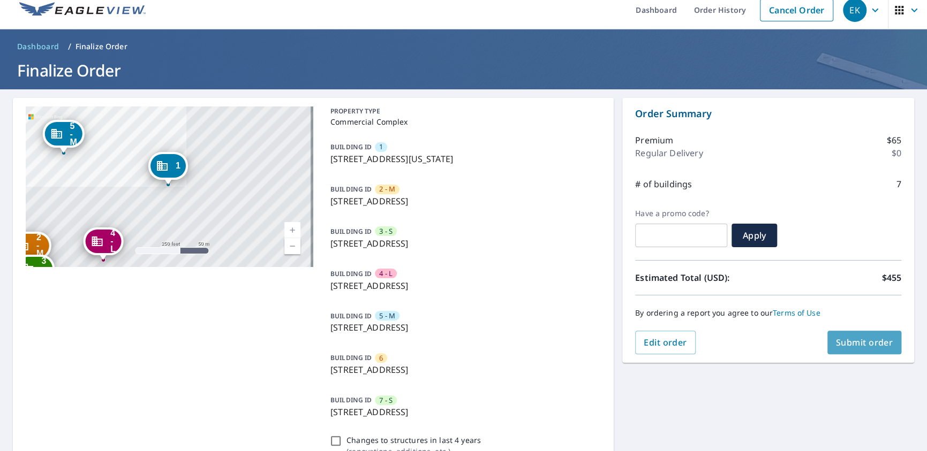
click at [863, 341] on span "Submit order" at bounding box center [864, 343] width 57 height 12
checkbox input "true"
